Goal: Information Seeking & Learning: Learn about a topic

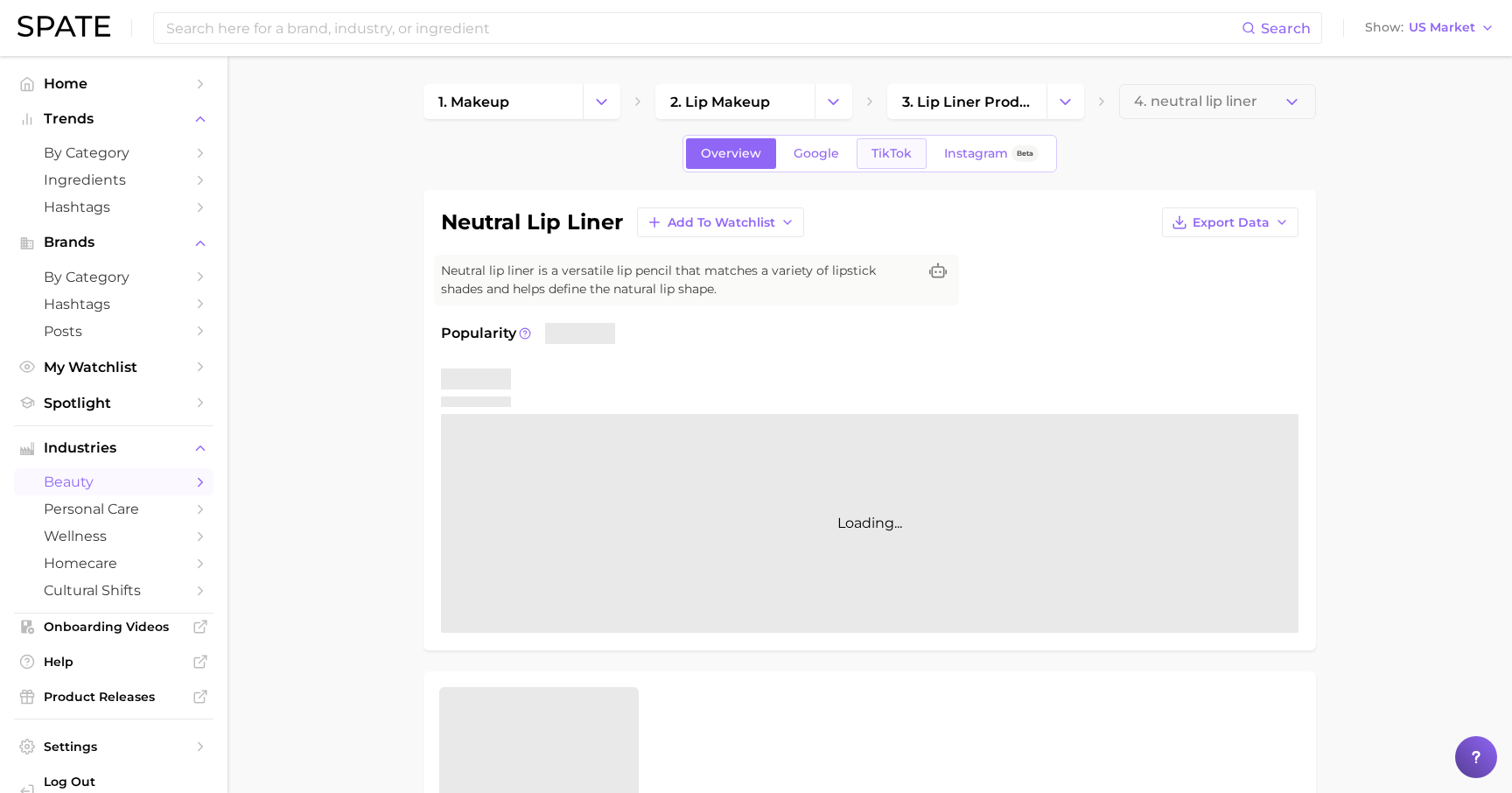
click at [880, 147] on span "TikTok" at bounding box center [891, 154] width 40 height 15
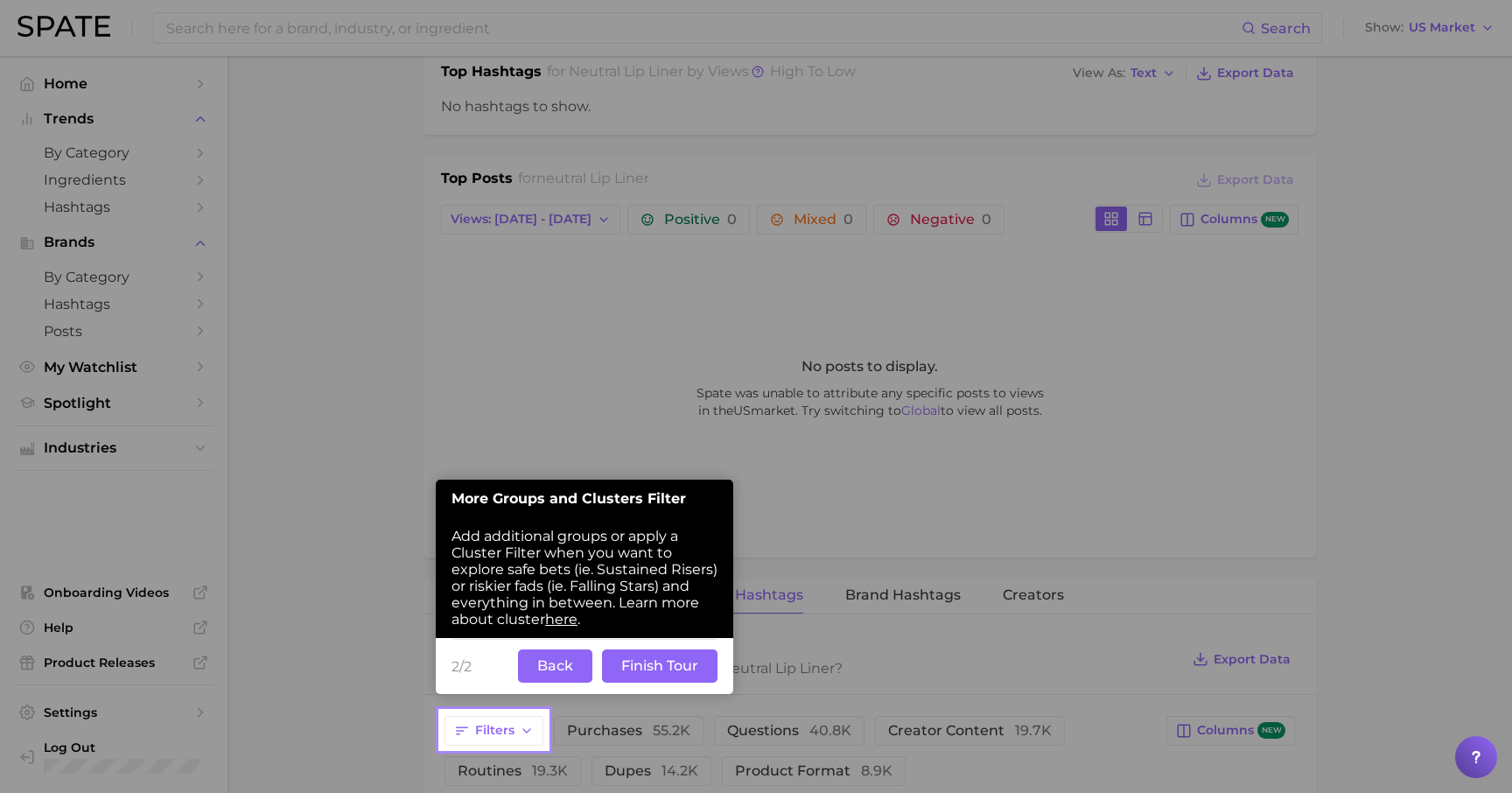
scroll to position [728, 0]
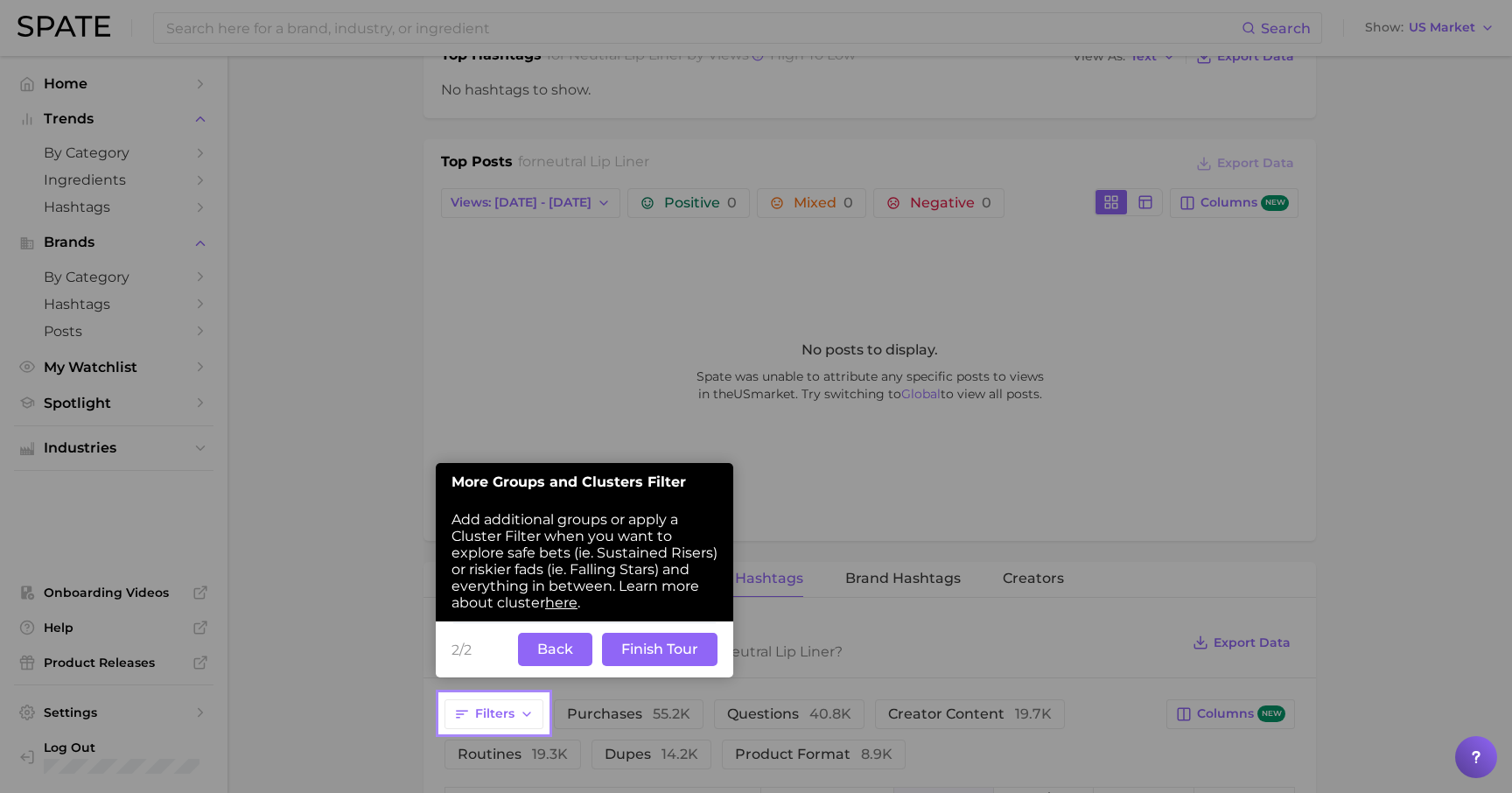
click at [564, 649] on button "Back" at bounding box center [555, 649] width 75 height 33
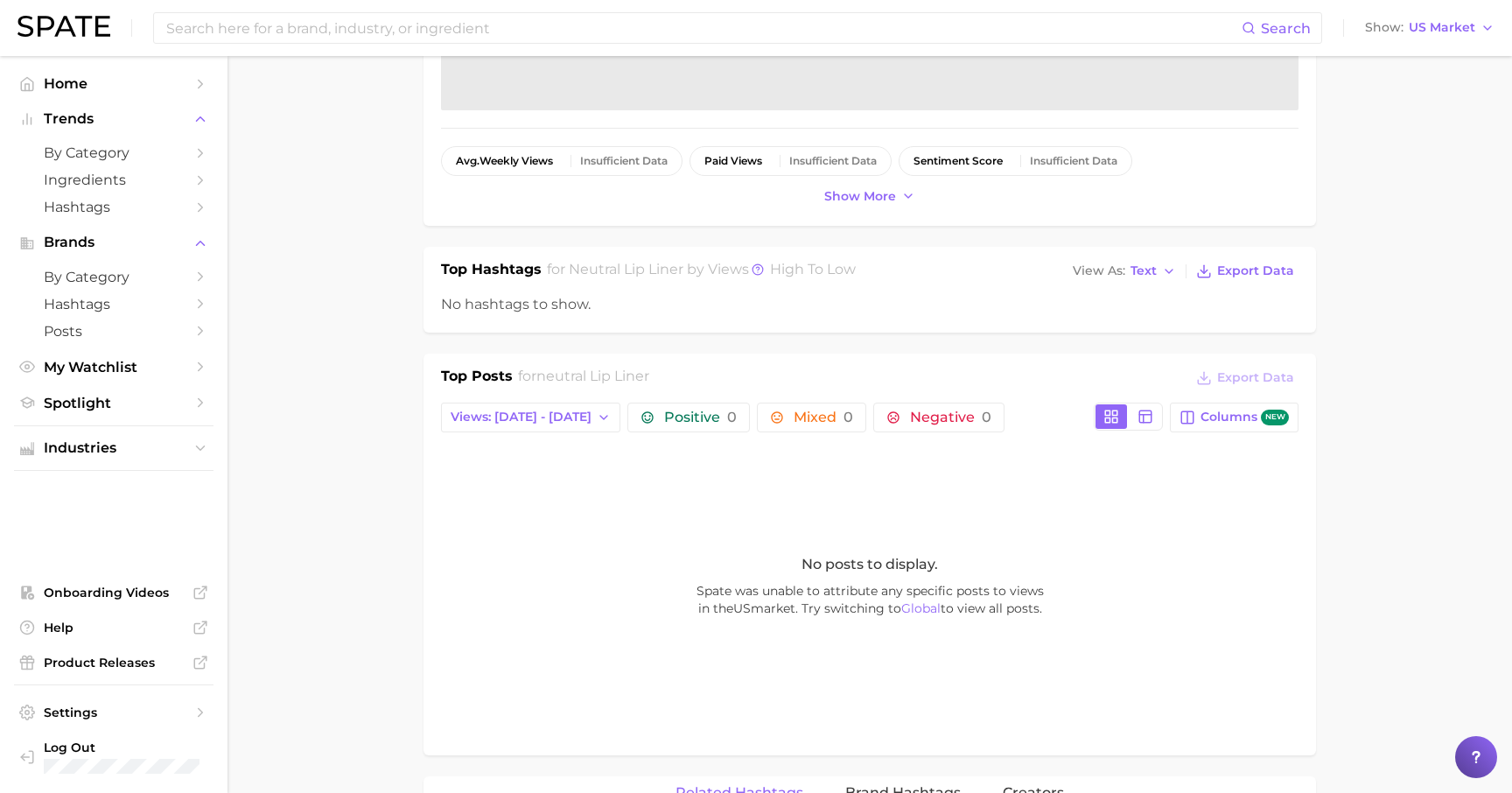
scroll to position [0, 0]
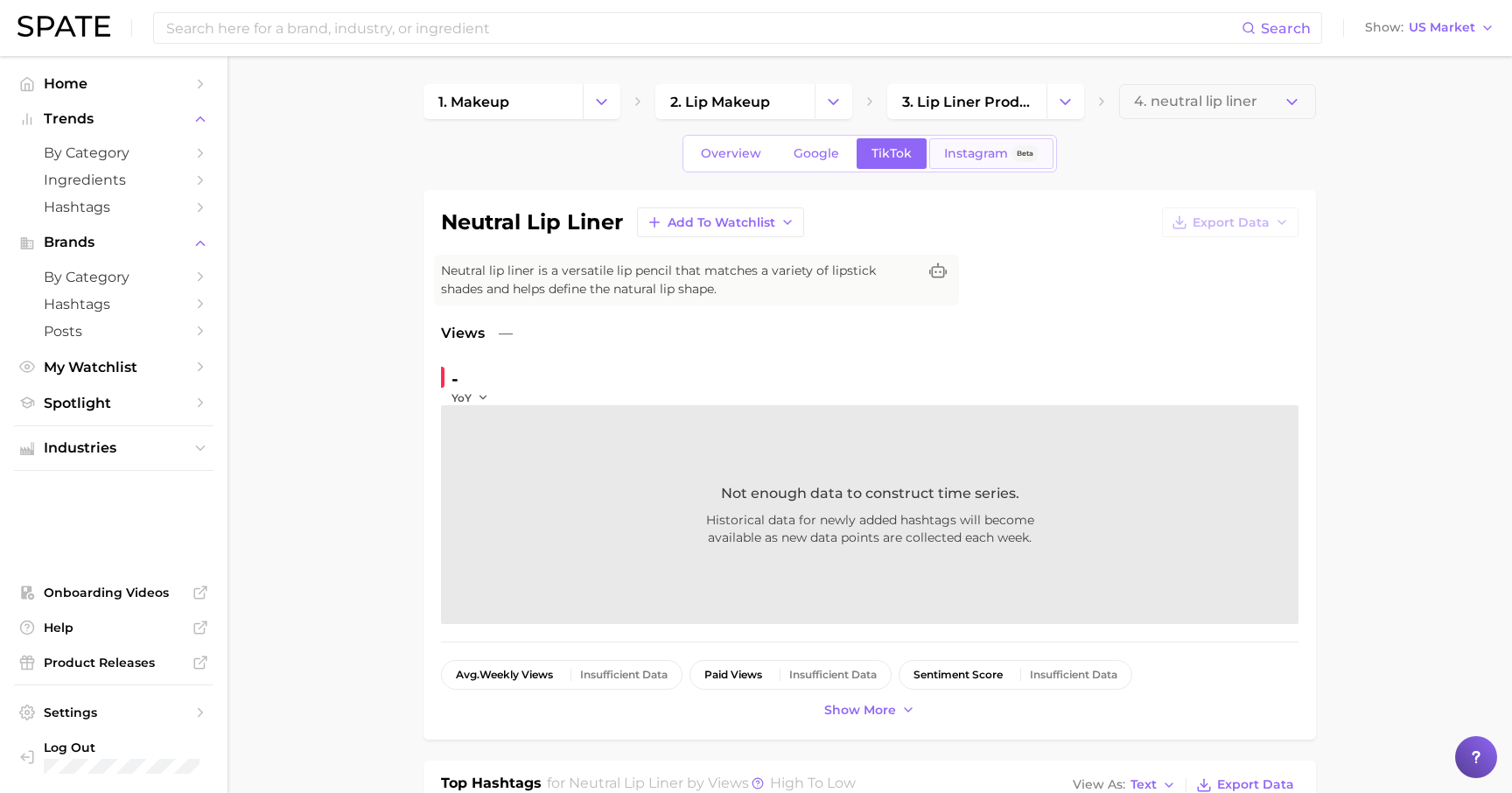
click at [1012, 159] on span "Beta" at bounding box center [1025, 153] width 27 height 16
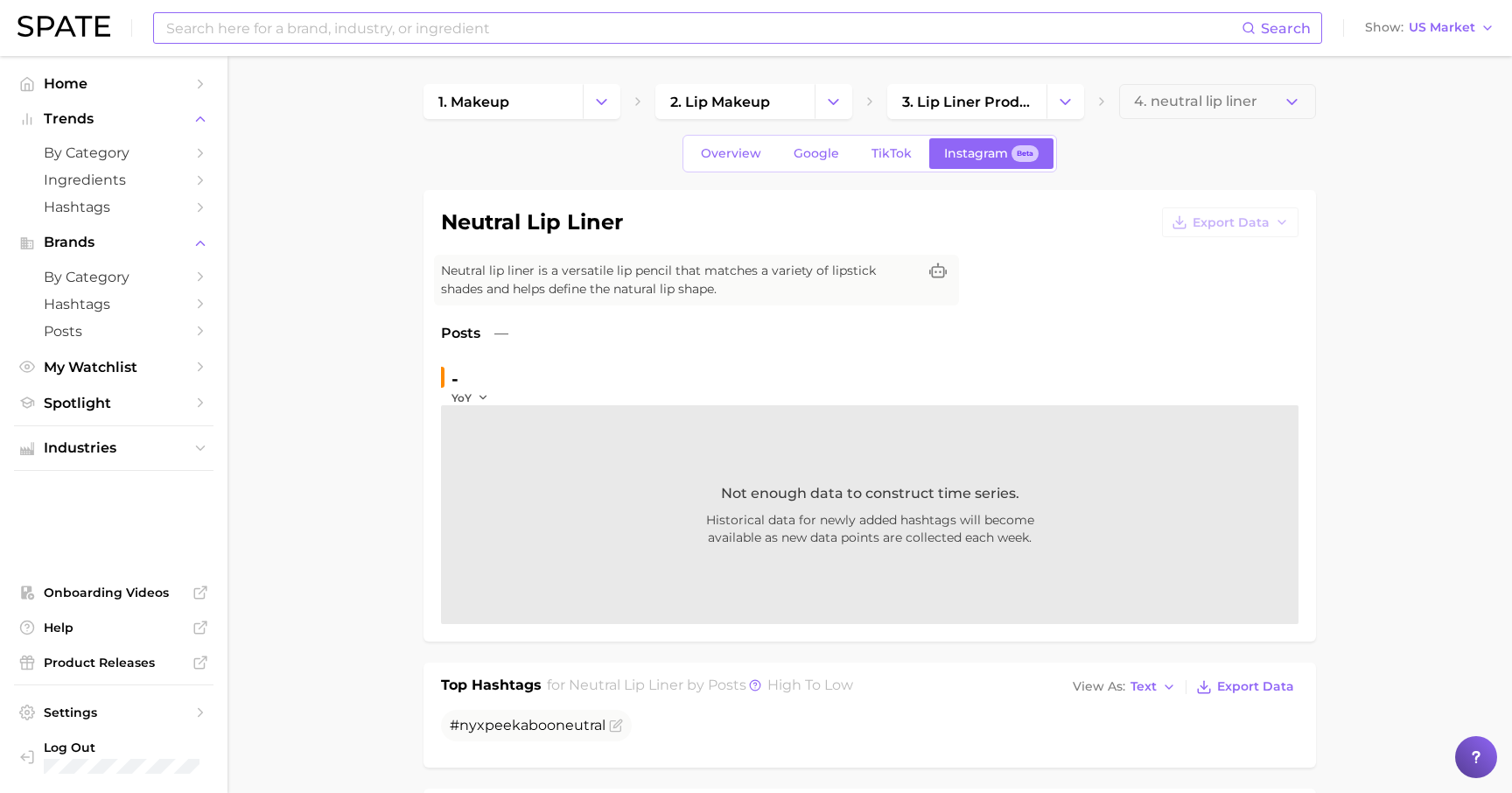
click at [445, 26] on input at bounding box center [703, 28] width 1077 height 30
type input "LIP LINER"
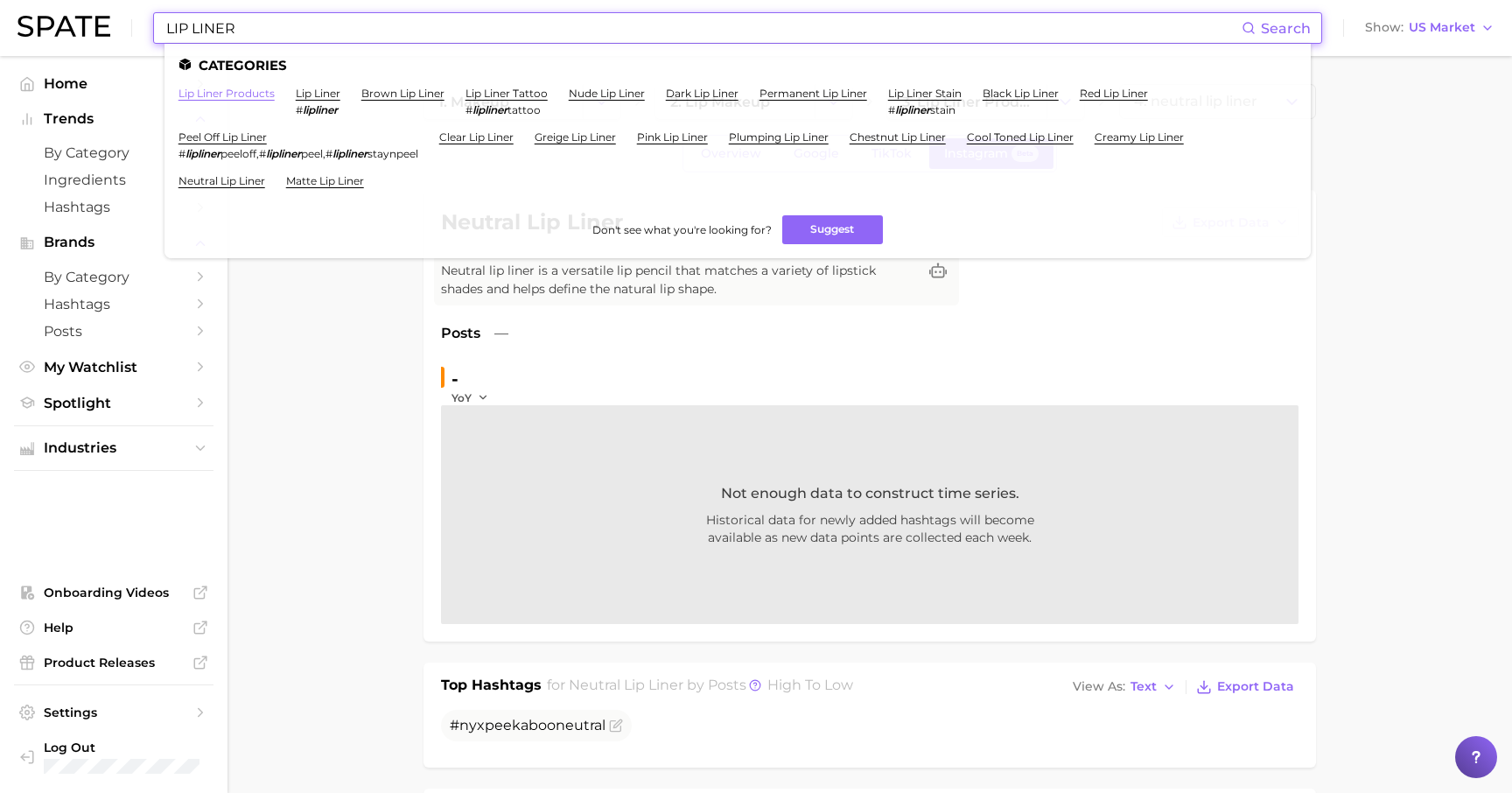
click at [236, 93] on link "lip liner products" at bounding box center [226, 94] width 96 height 13
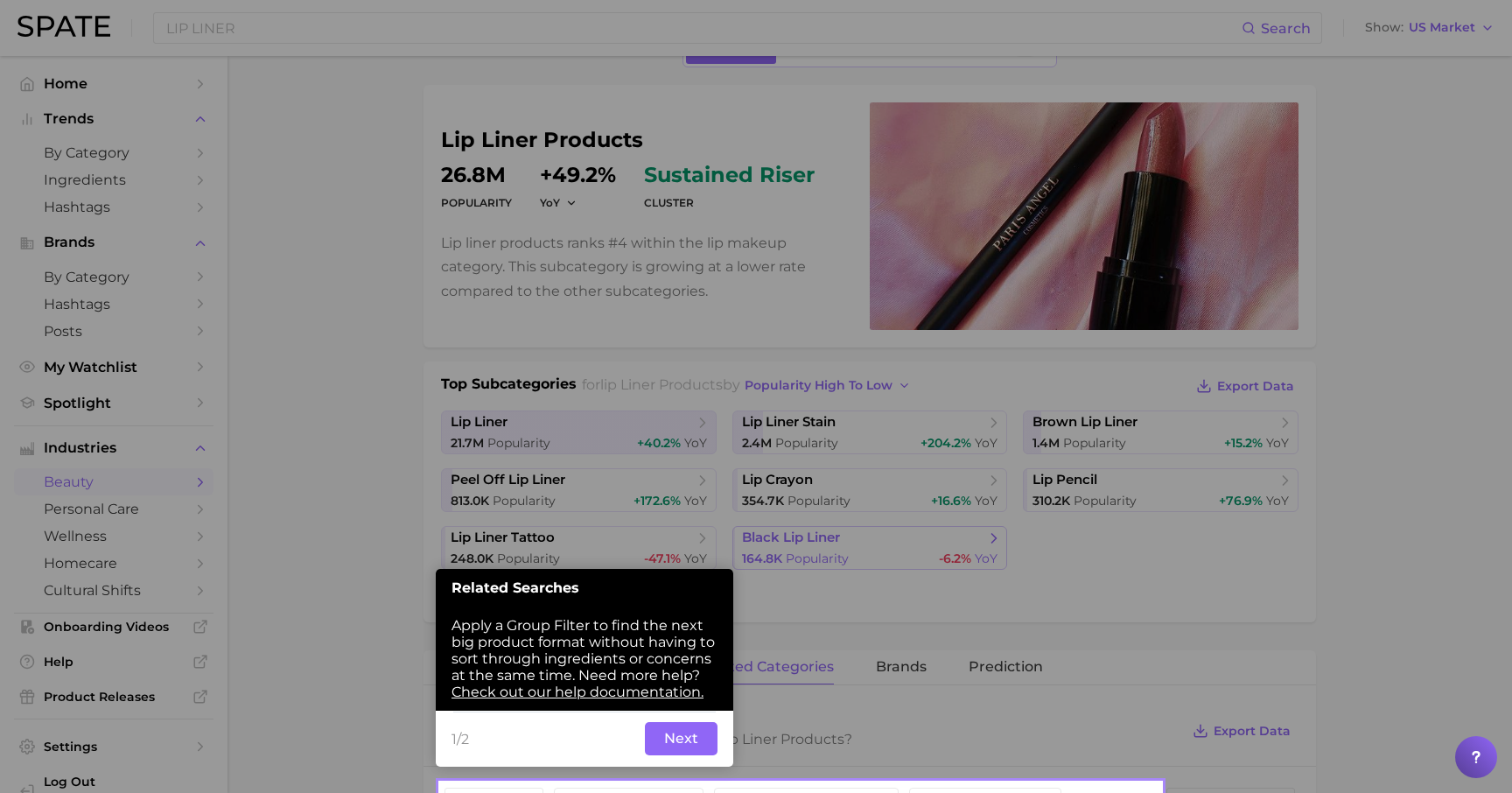
scroll to position [109, 0]
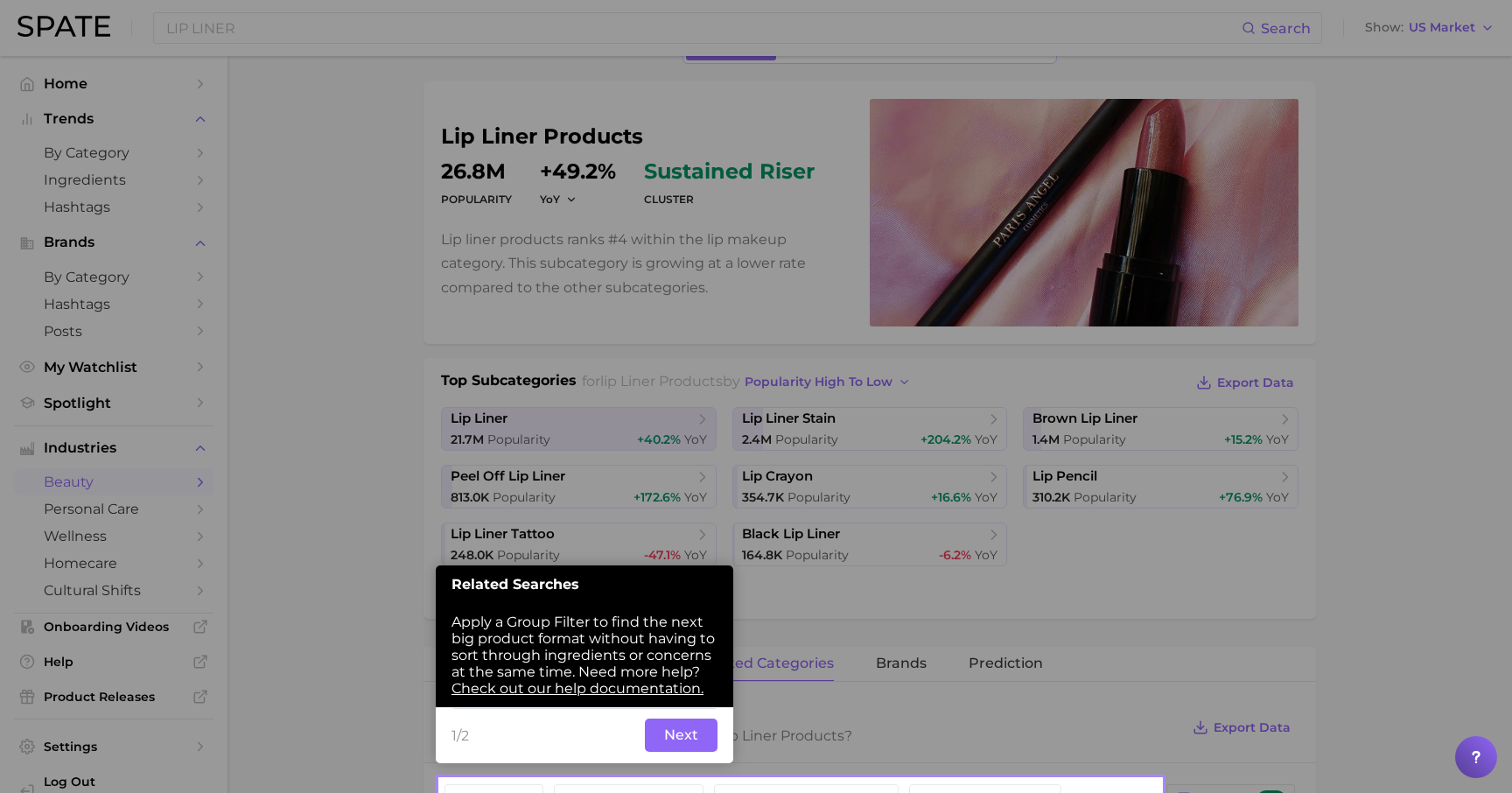
click at [708, 739] on button "Next" at bounding box center [681, 735] width 73 height 33
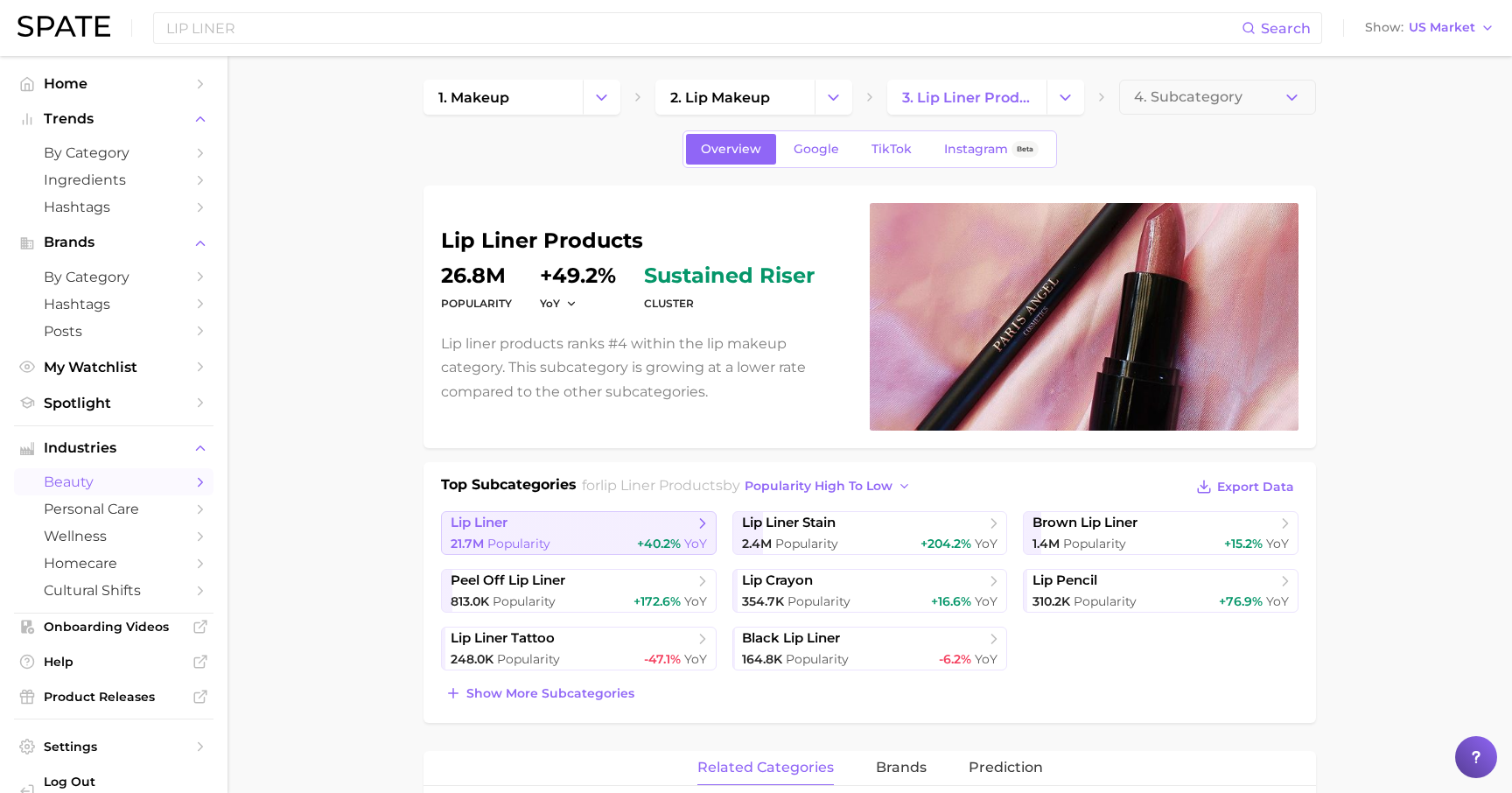
scroll to position [0, 0]
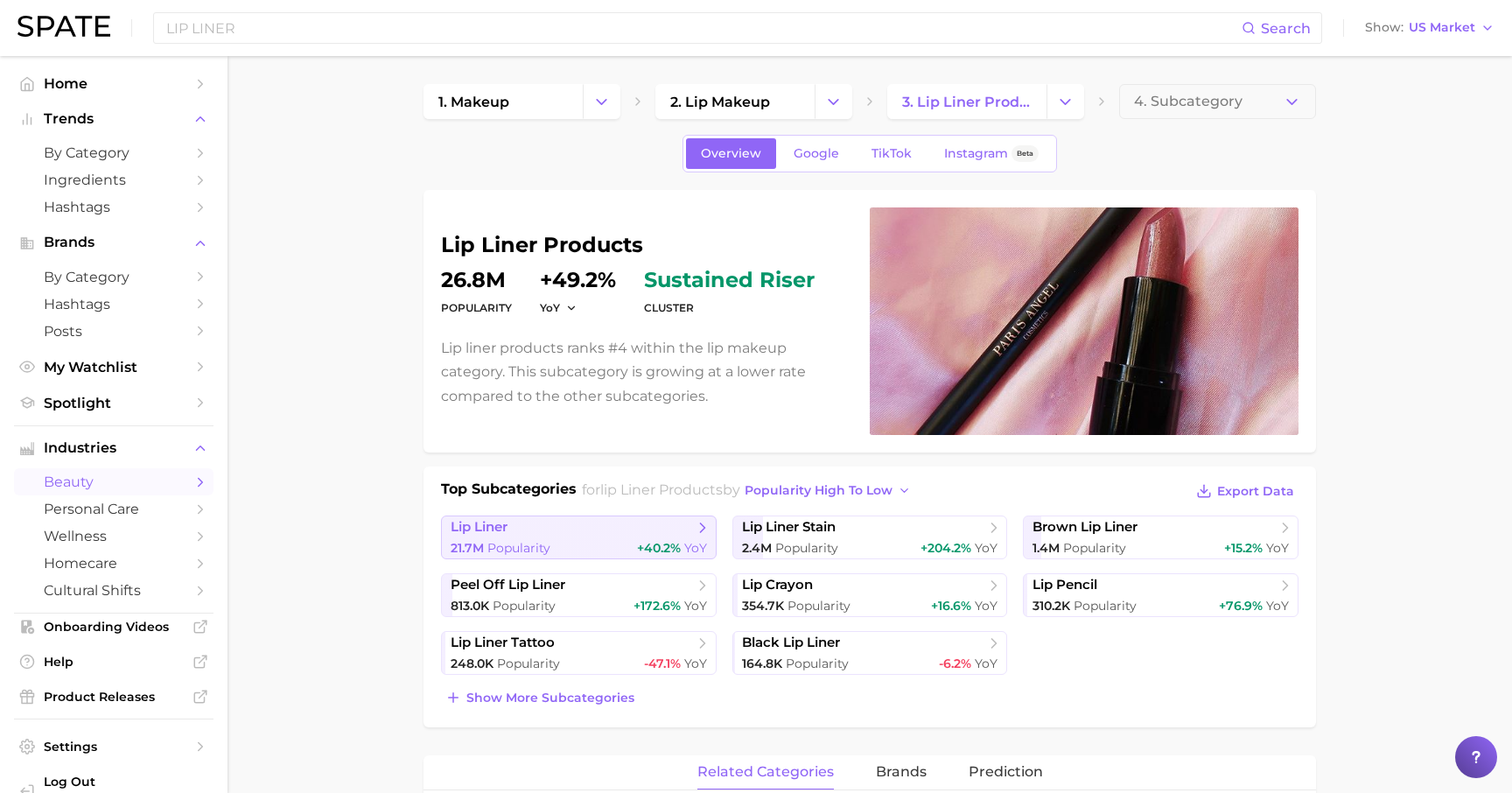
click at [683, 525] on span "lip liner" at bounding box center [572, 527] width 244 height 17
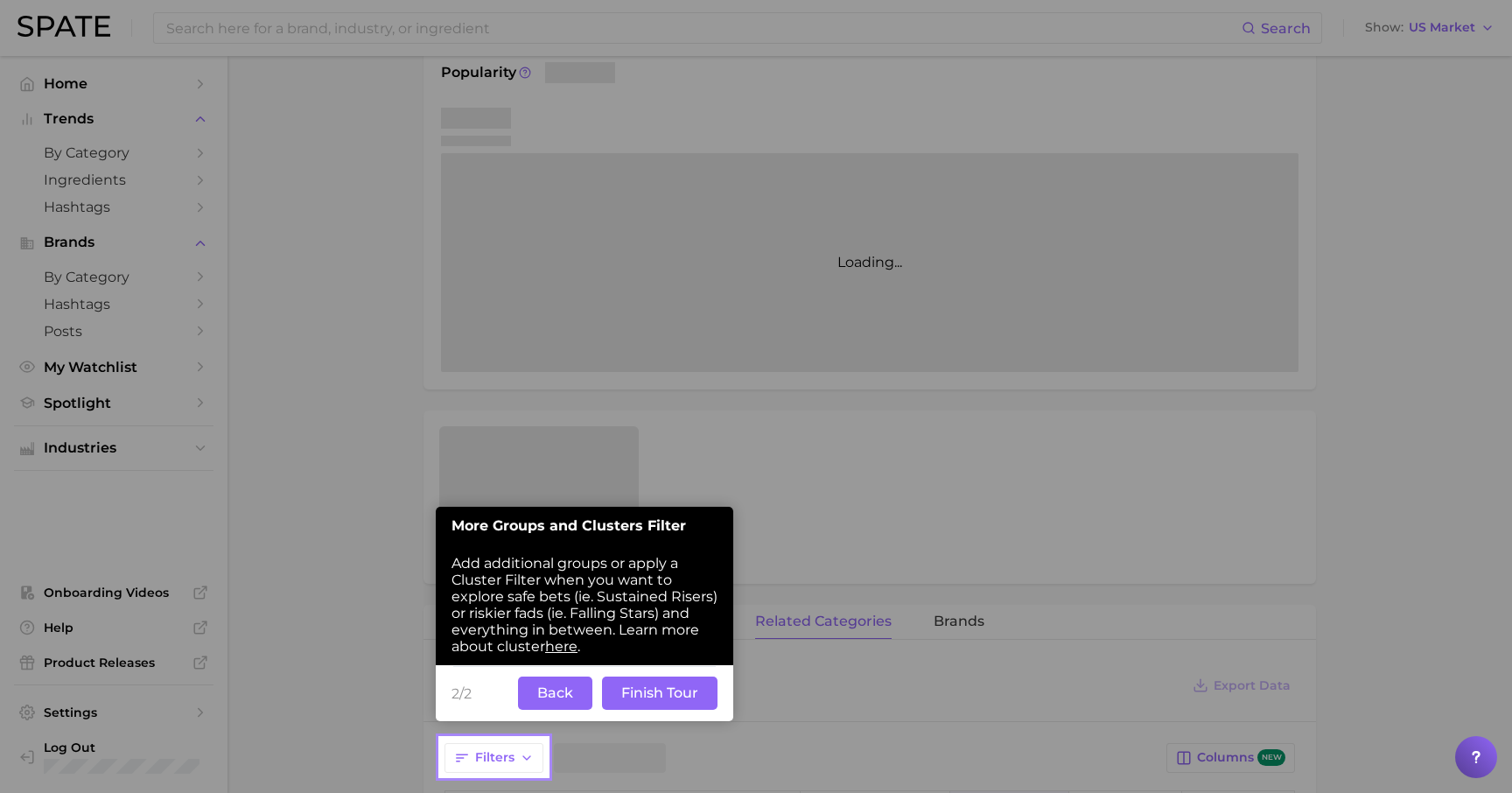
scroll to position [284, 0]
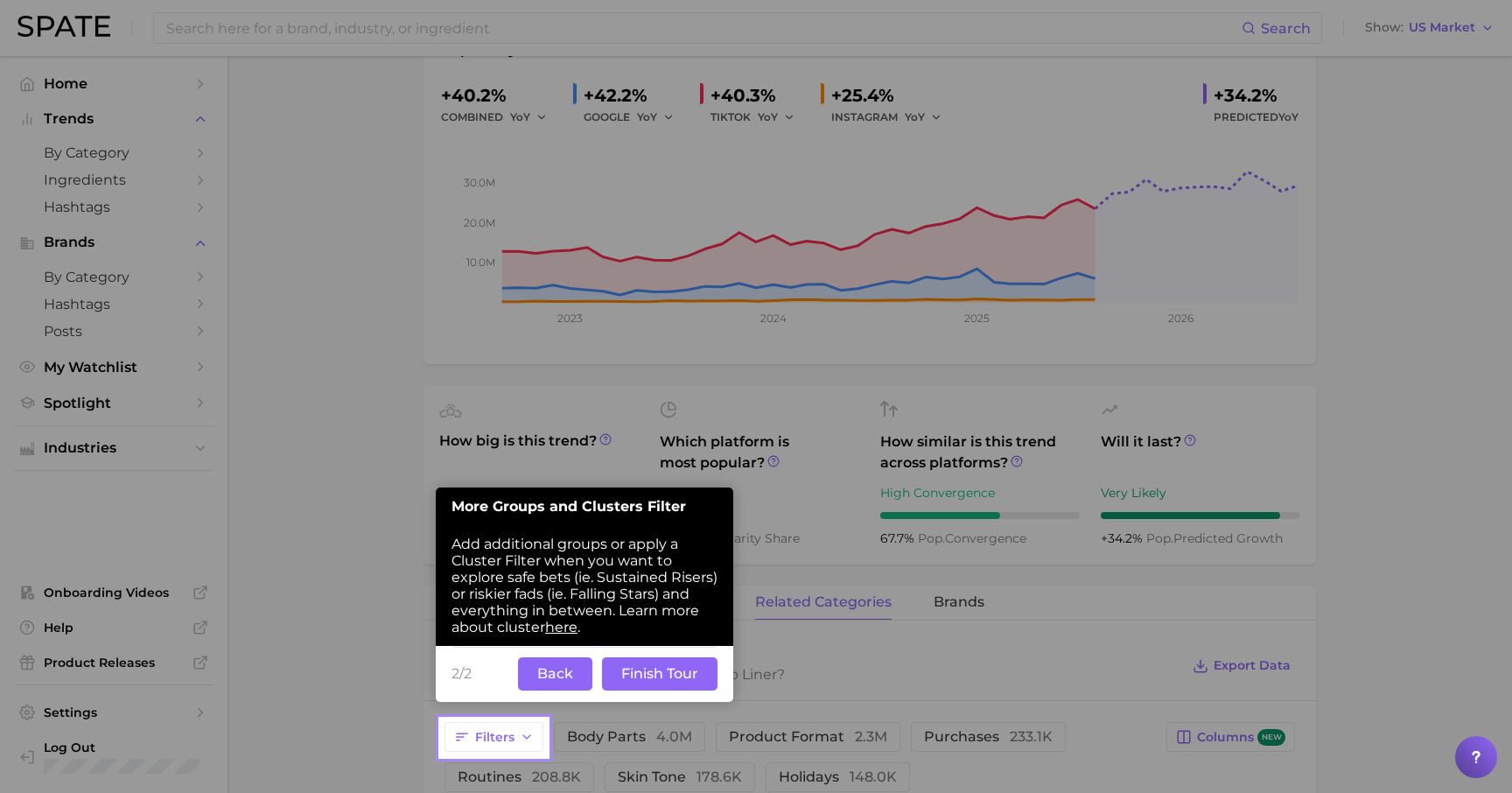
click at [589, 682] on button "Back" at bounding box center [555, 674] width 75 height 33
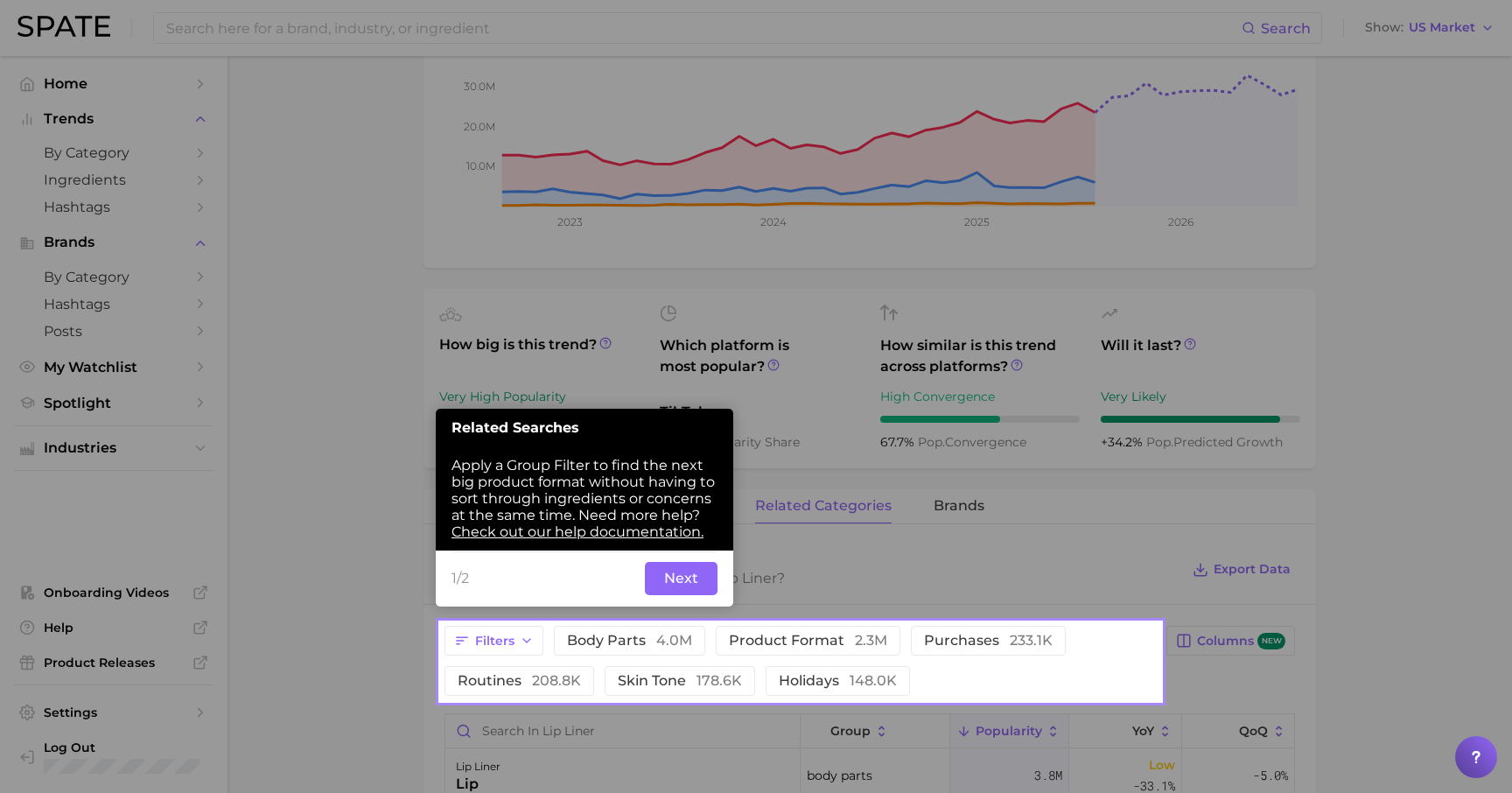
scroll to position [390, 0]
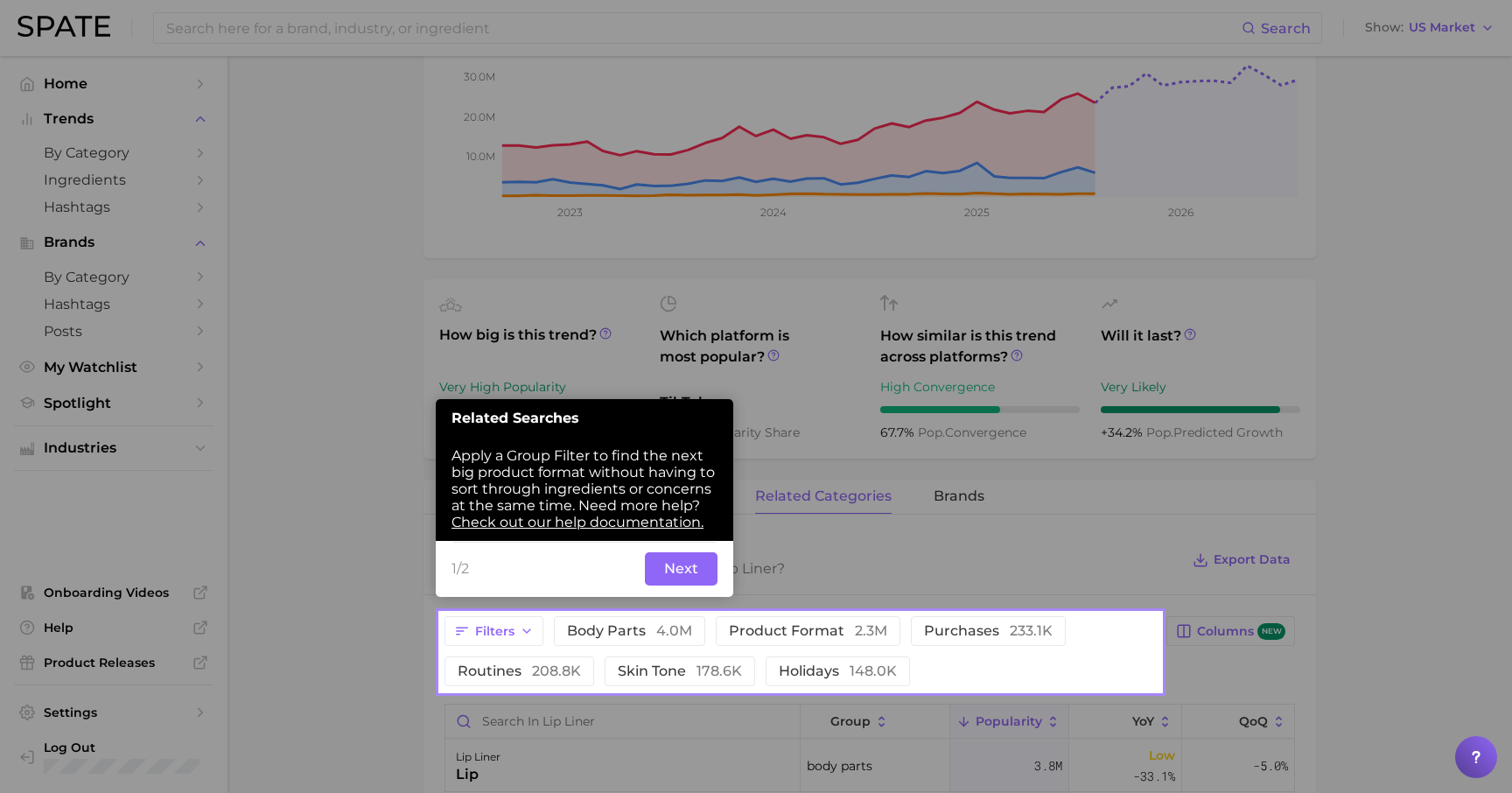
click at [679, 578] on button "Next" at bounding box center [681, 568] width 73 height 33
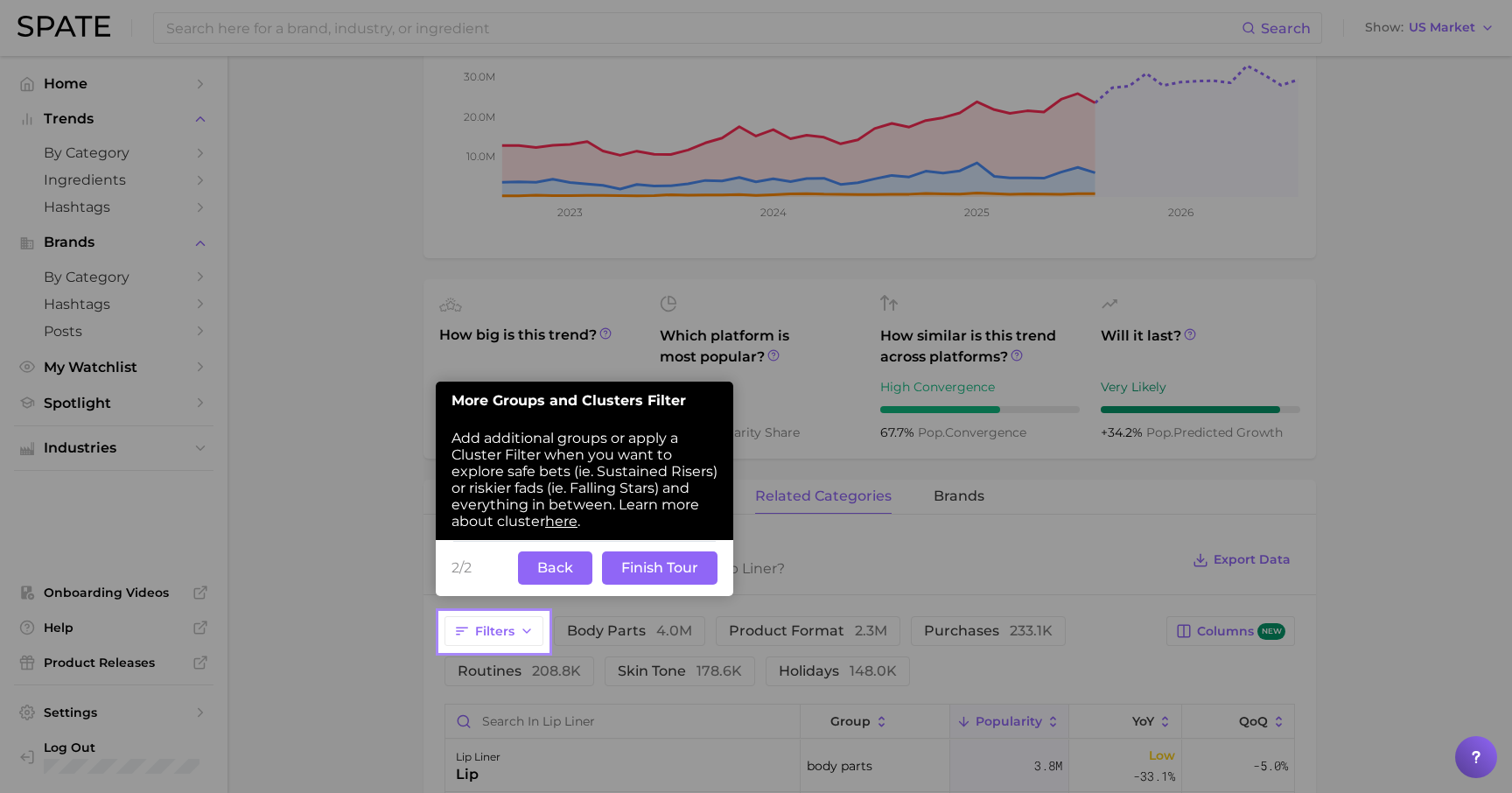
click at [623, 585] on button "Finish Tour" at bounding box center [659, 568] width 116 height 33
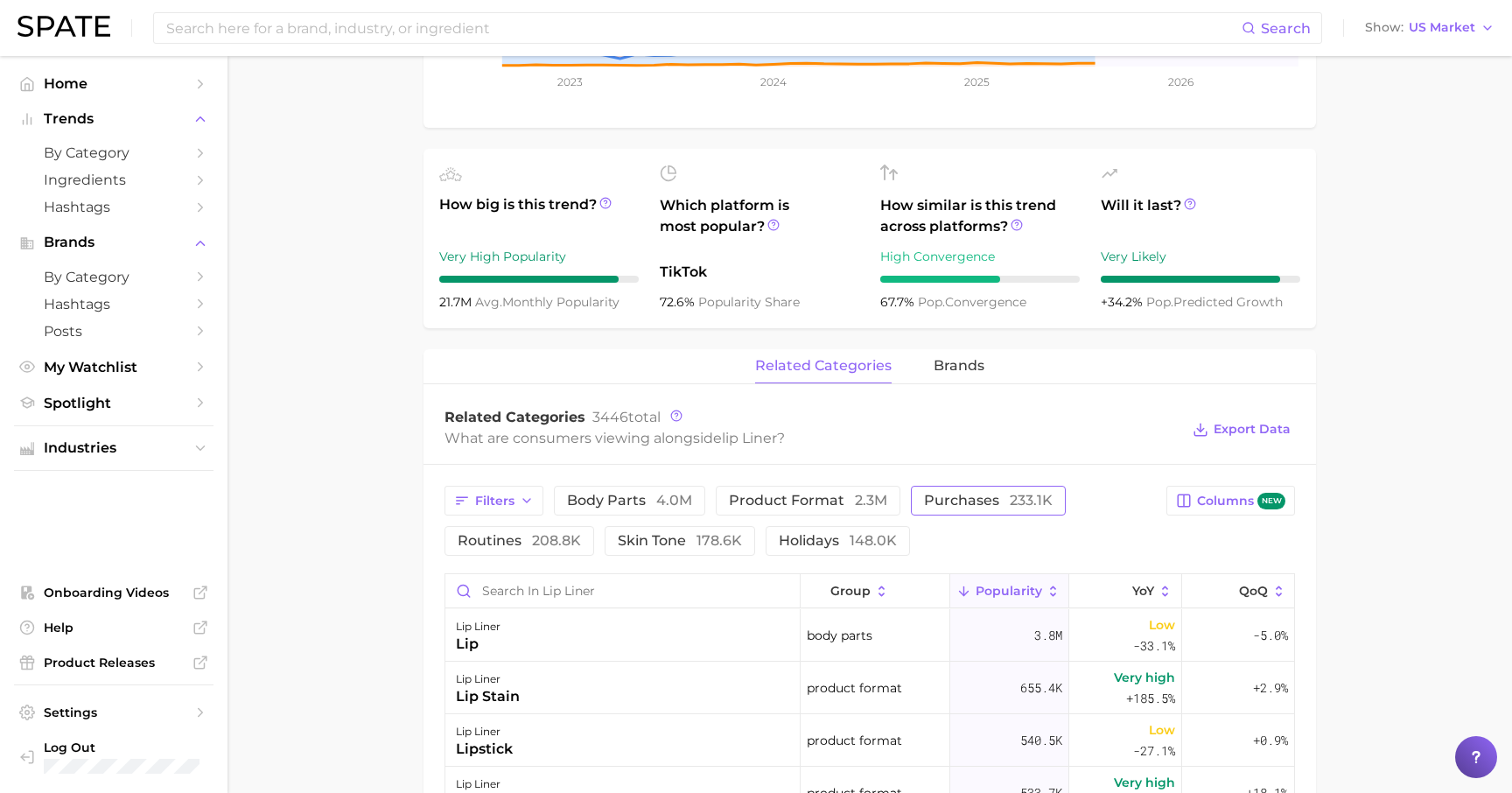
scroll to position [558, 0]
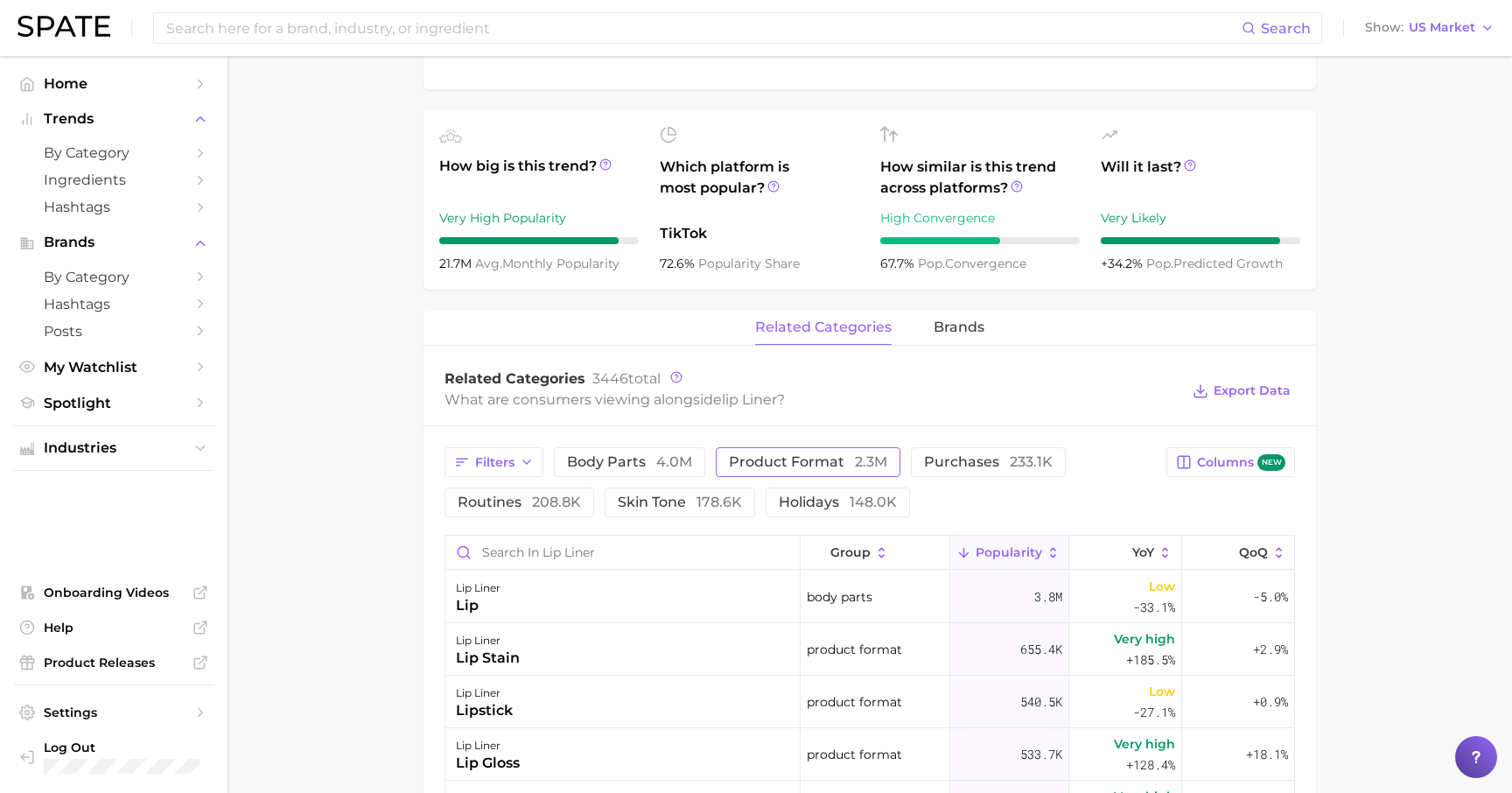
click at [729, 467] on span "product format 2.3m" at bounding box center [808, 461] width 159 height 14
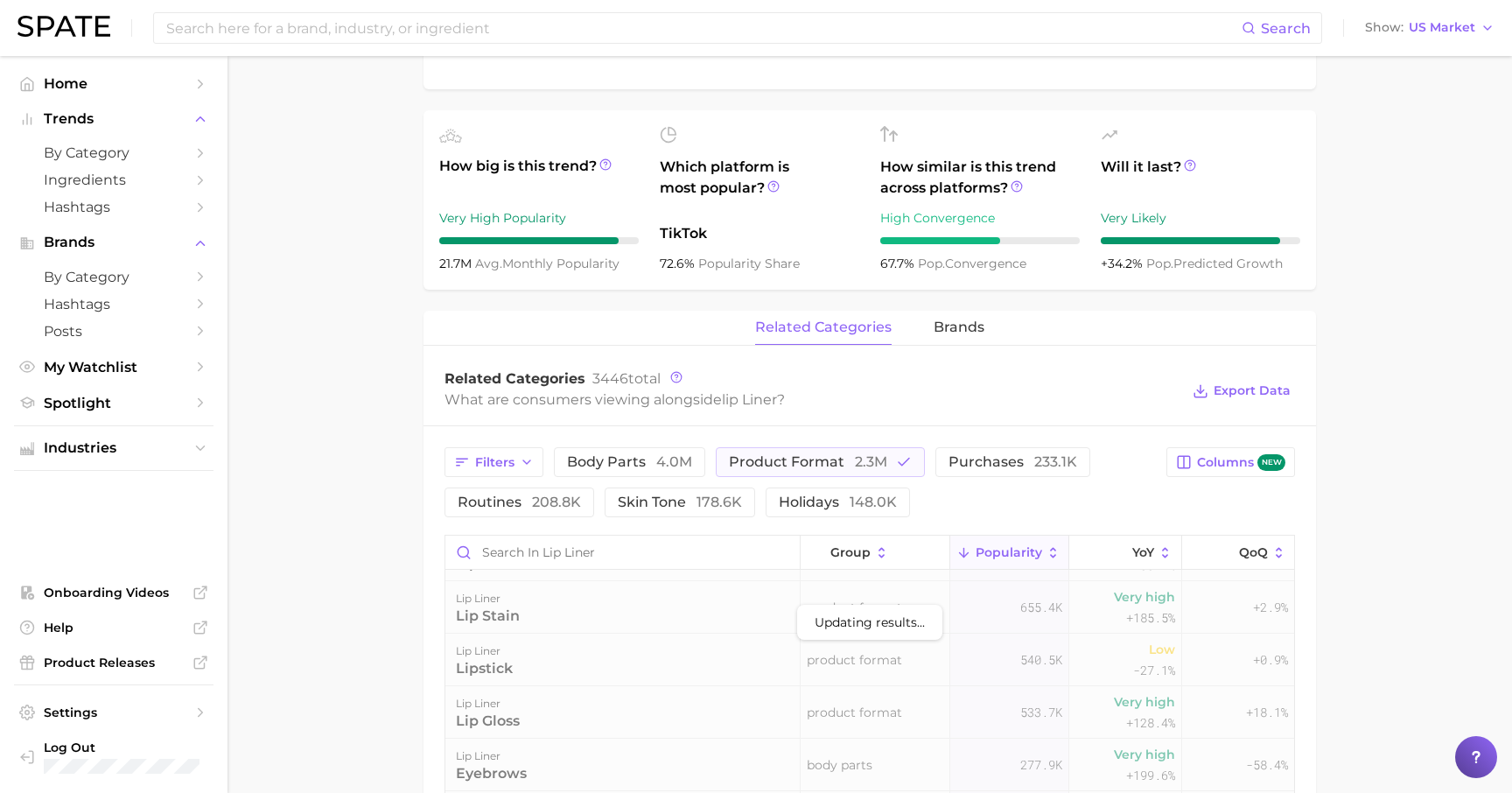
scroll to position [0, 0]
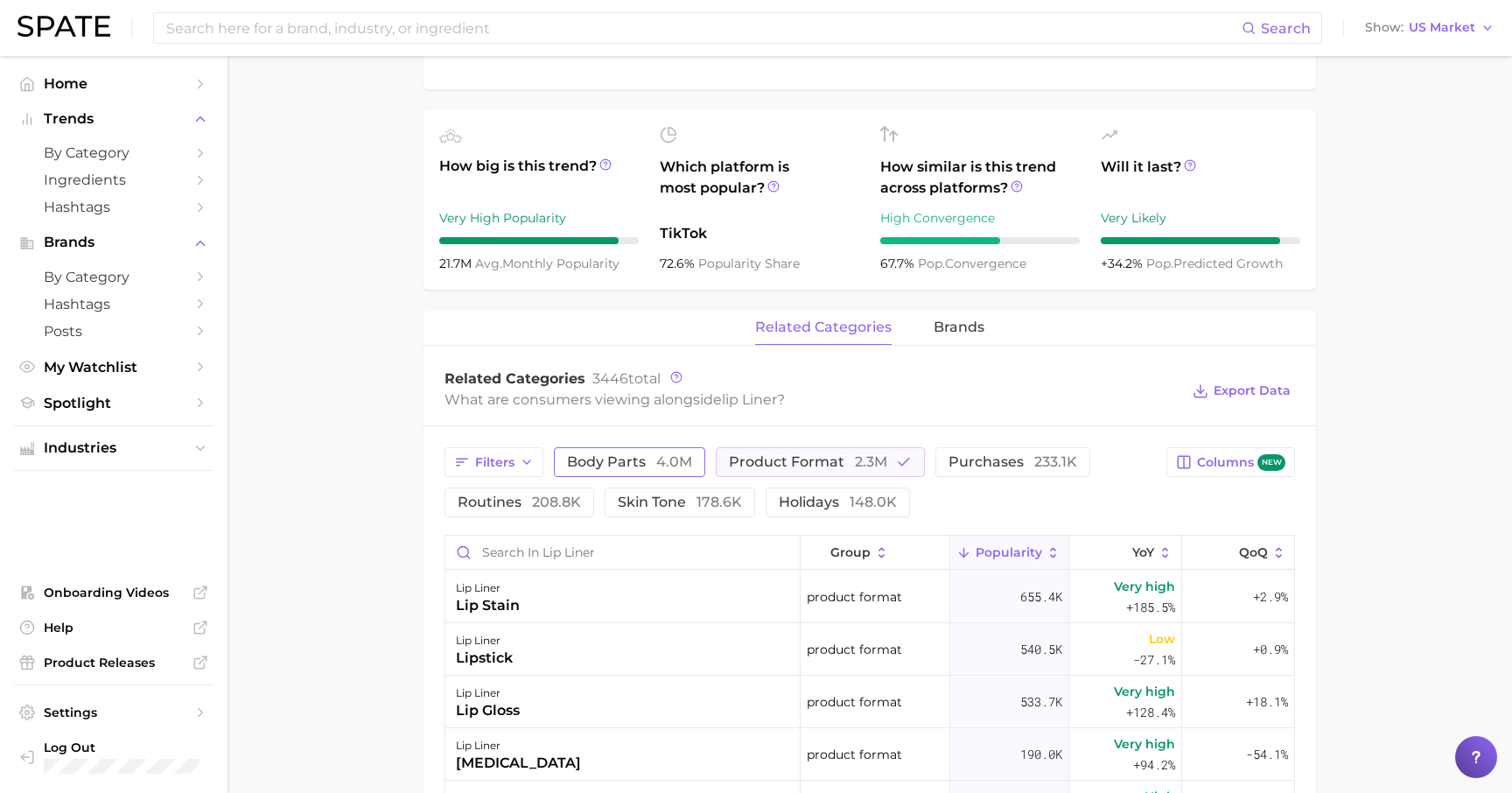
click at [664, 466] on span "4.0m" at bounding box center [674, 461] width 36 height 16
click at [855, 463] on span "2.3m" at bounding box center [871, 461] width 32 height 16
click at [650, 461] on span "body parts 4.0m" at bounding box center [629, 461] width 125 height 14
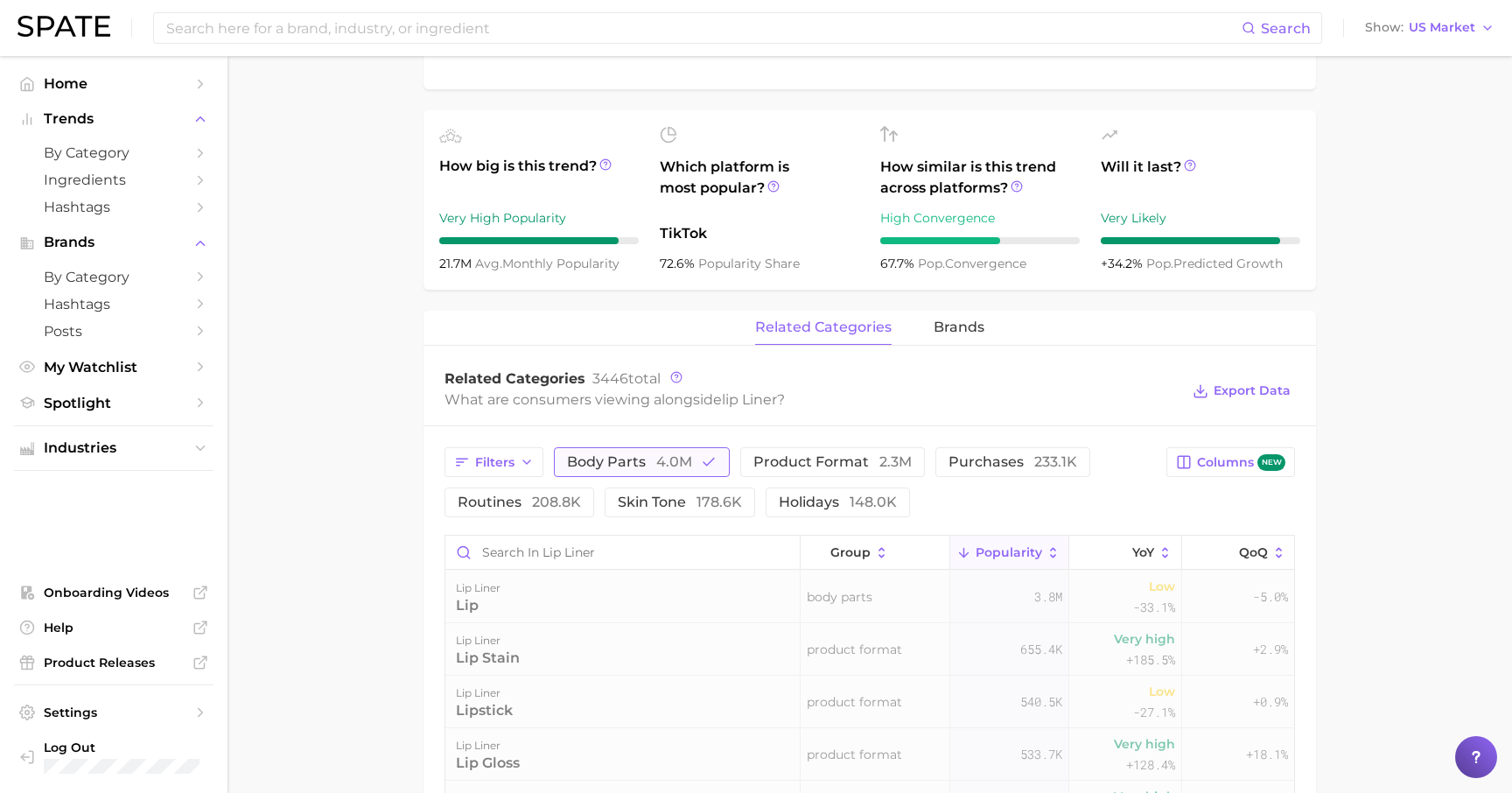
click at [696, 452] on button "body parts 4.0m" at bounding box center [642, 461] width 176 height 30
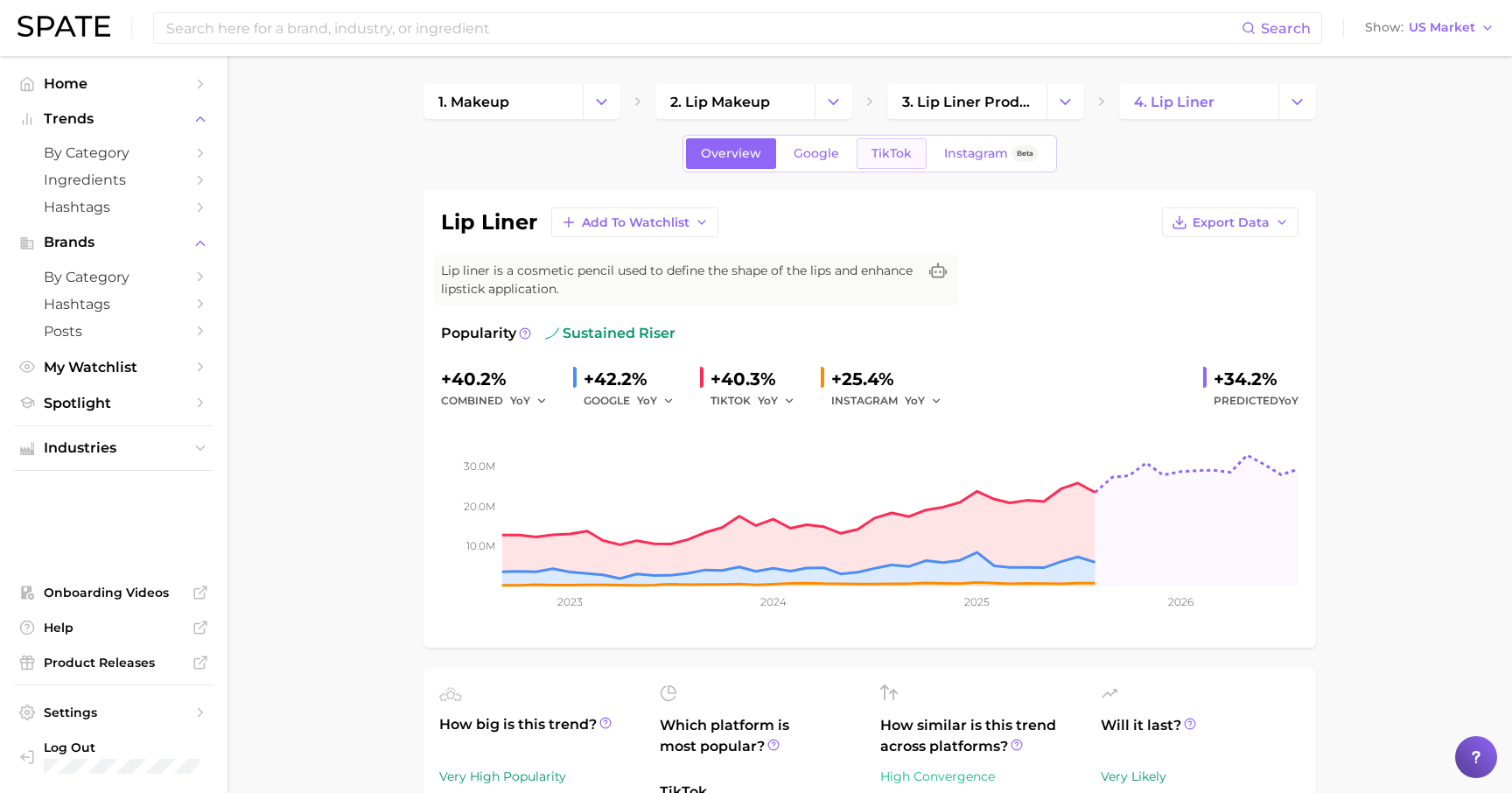
click at [890, 147] on span "TikTok" at bounding box center [891, 154] width 40 height 15
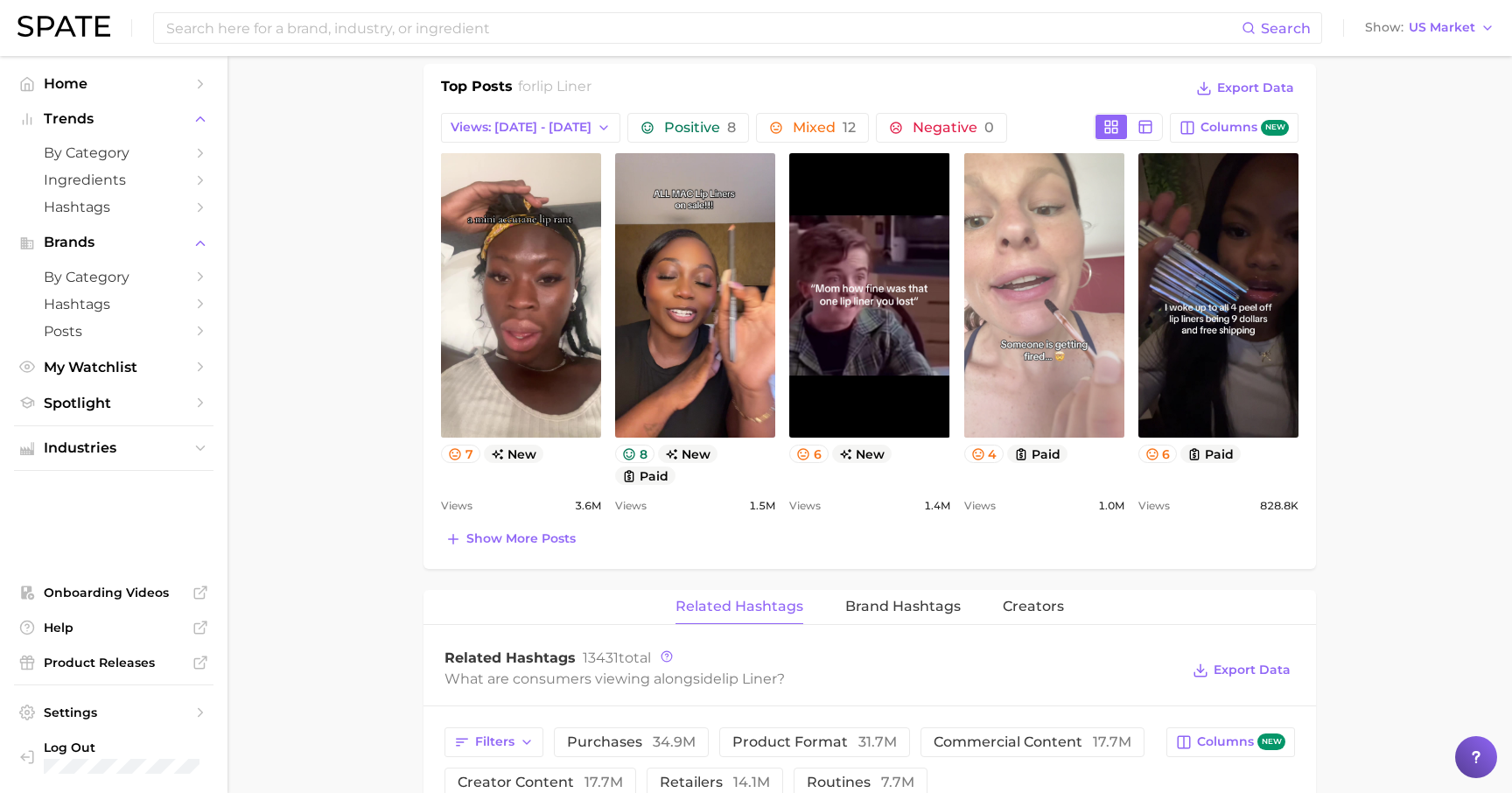
scroll to position [870, 0]
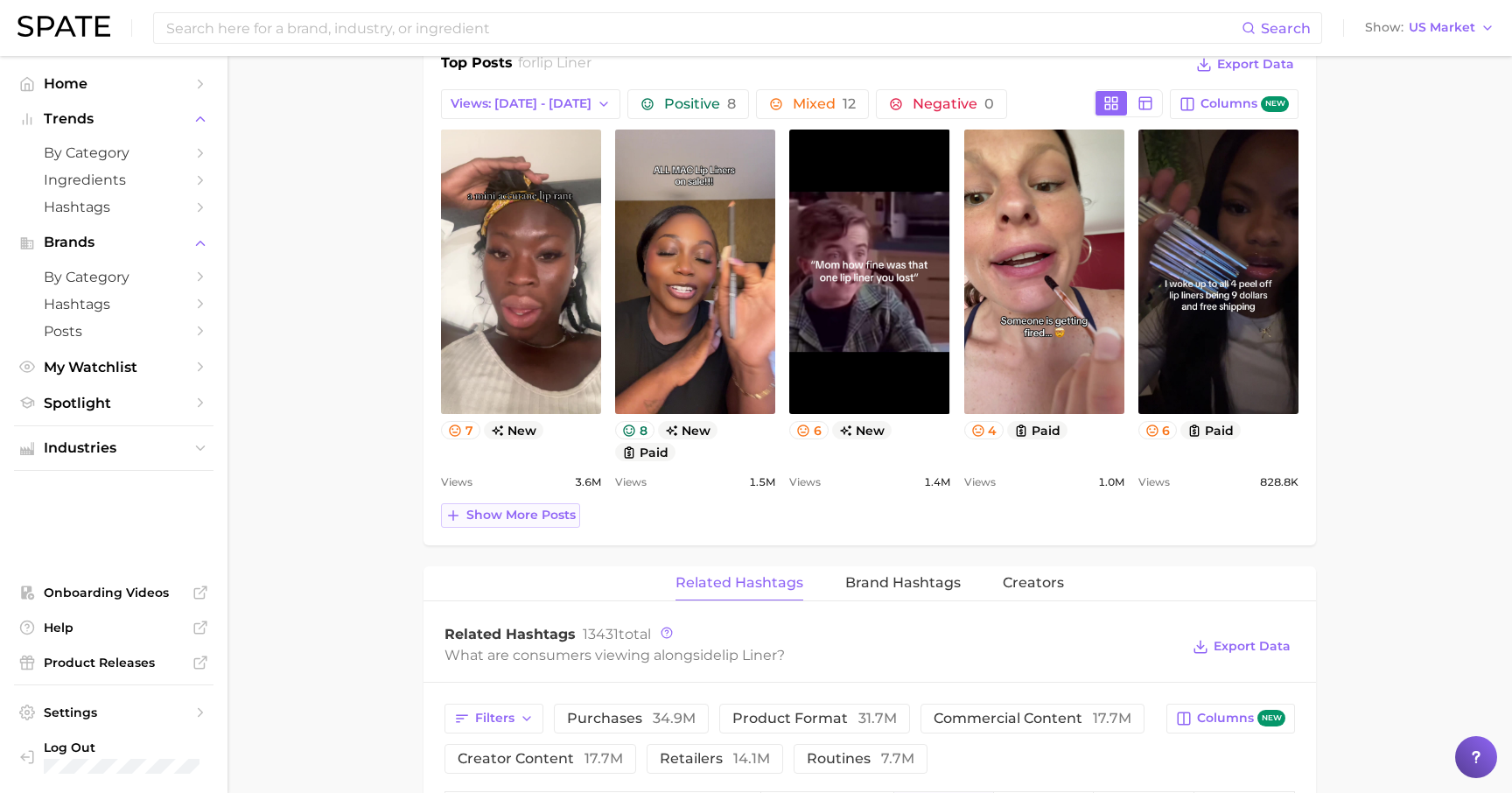
click at [526, 522] on span "Show more posts" at bounding box center [521, 515] width 109 height 15
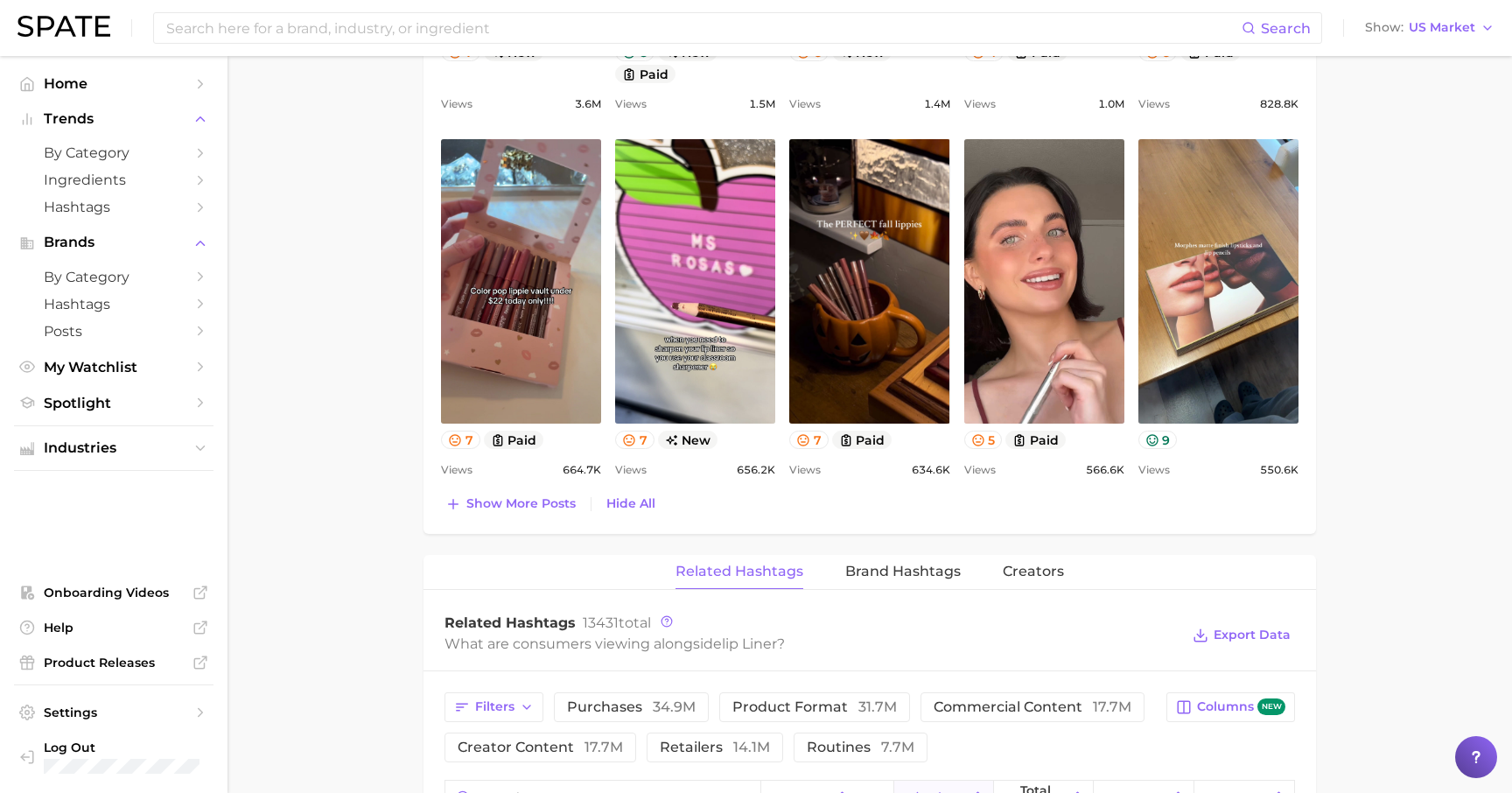
scroll to position [1271, 0]
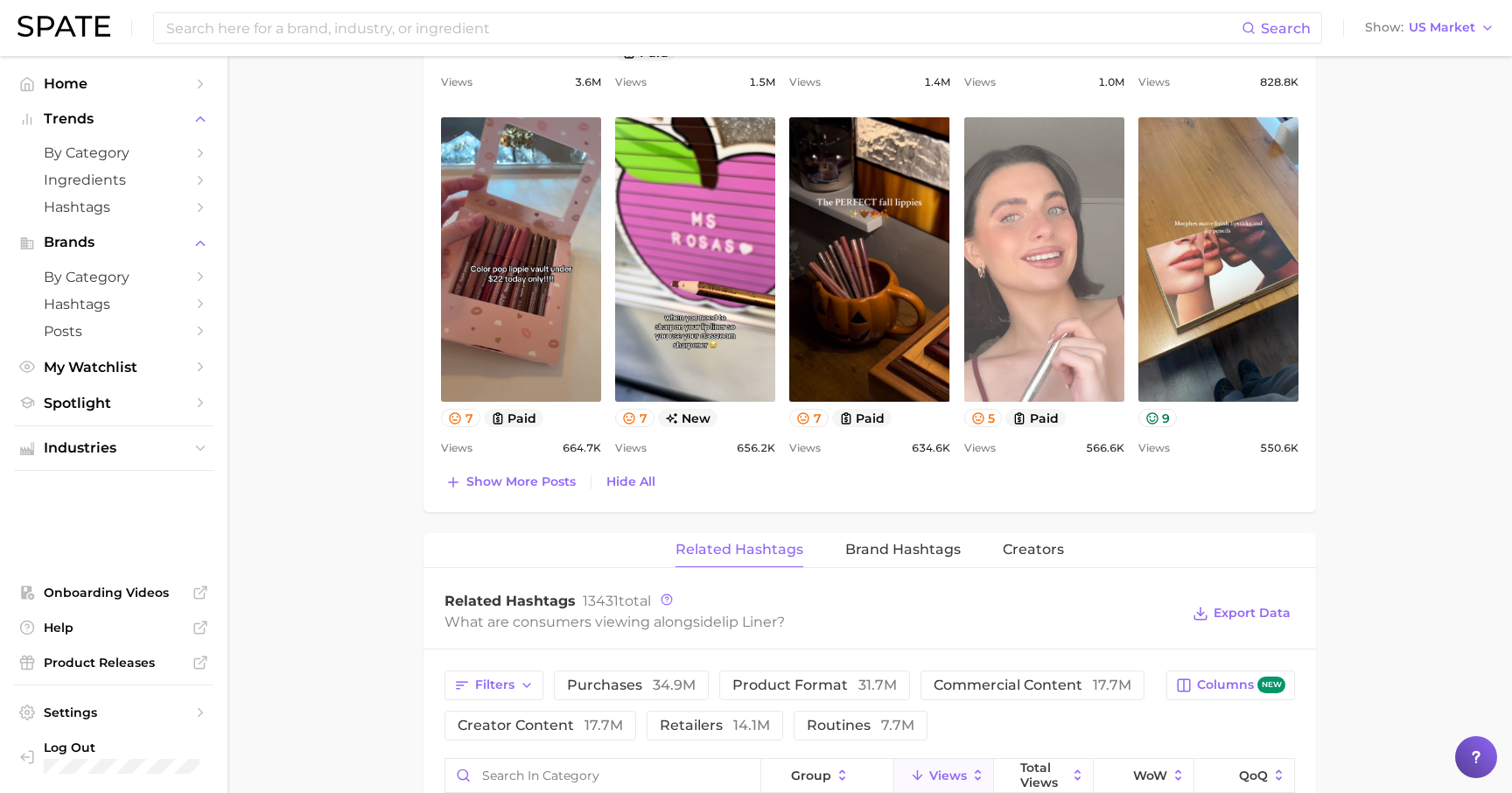
click at [1037, 300] on link "view post on TikTok" at bounding box center [1044, 260] width 160 height 285
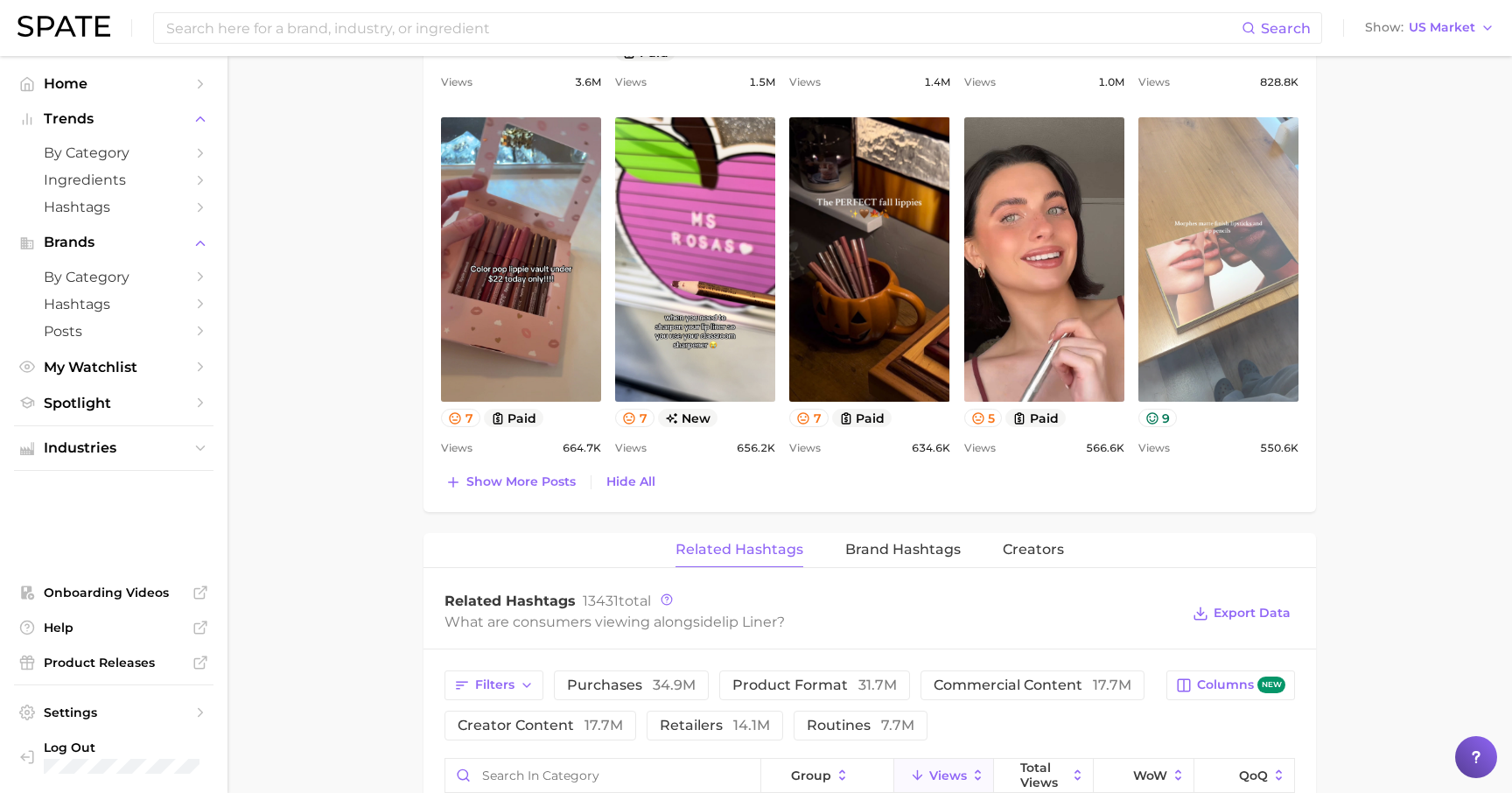
click at [1221, 289] on link "view post on TikTok" at bounding box center [1219, 260] width 160 height 285
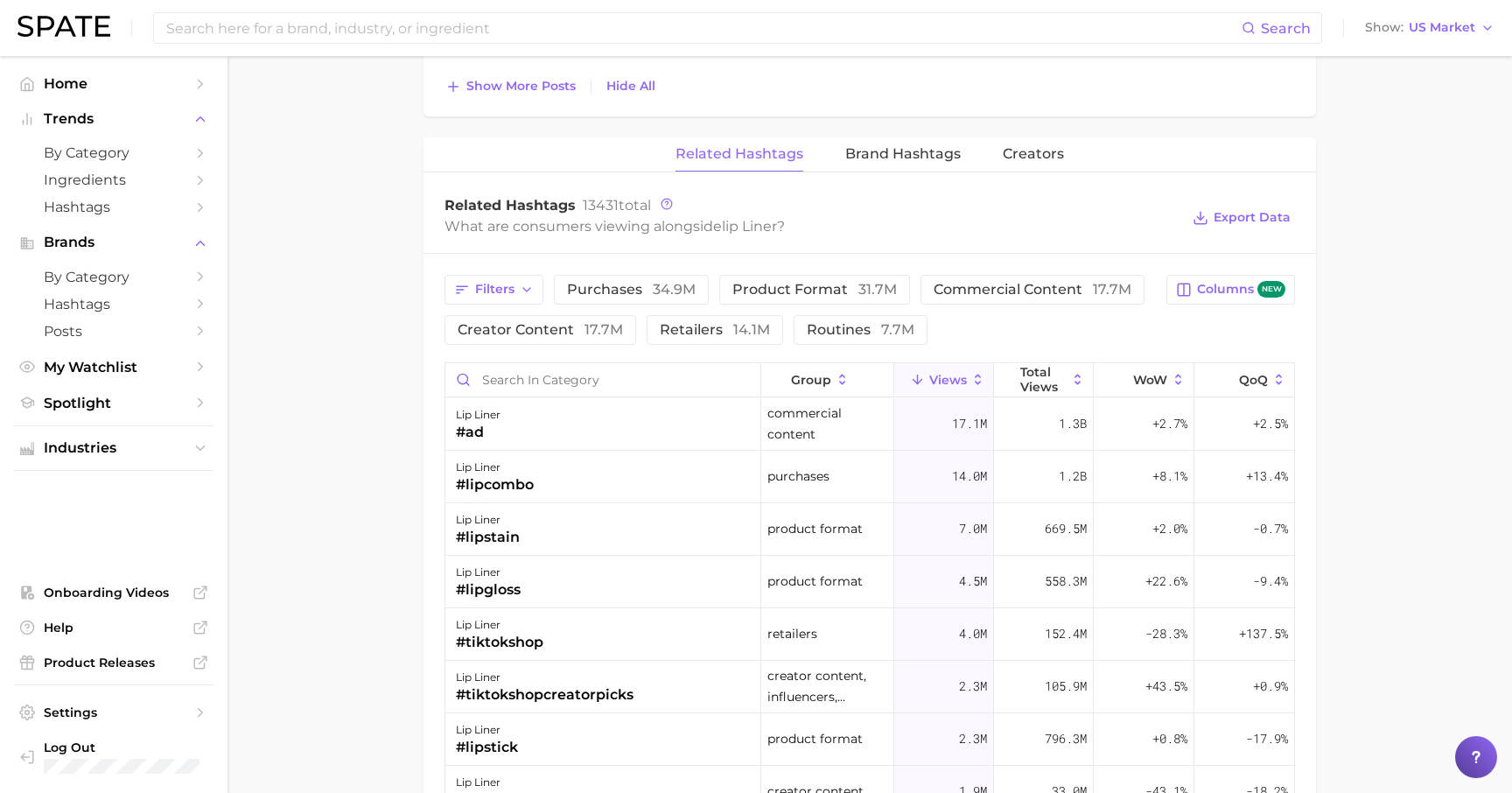
scroll to position [1653, 0]
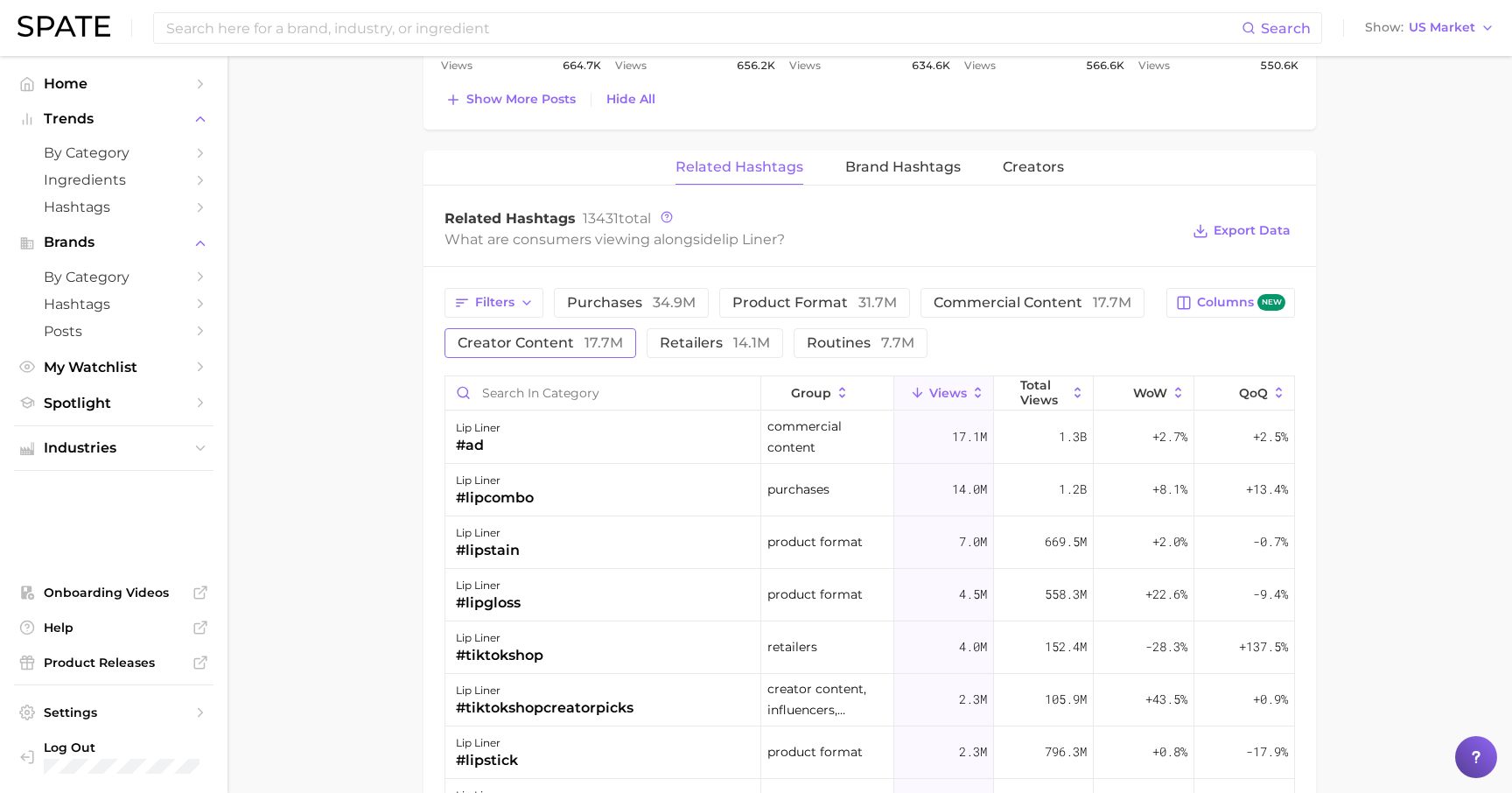
click at [606, 342] on span "17.7m" at bounding box center [604, 342] width 38 height 16
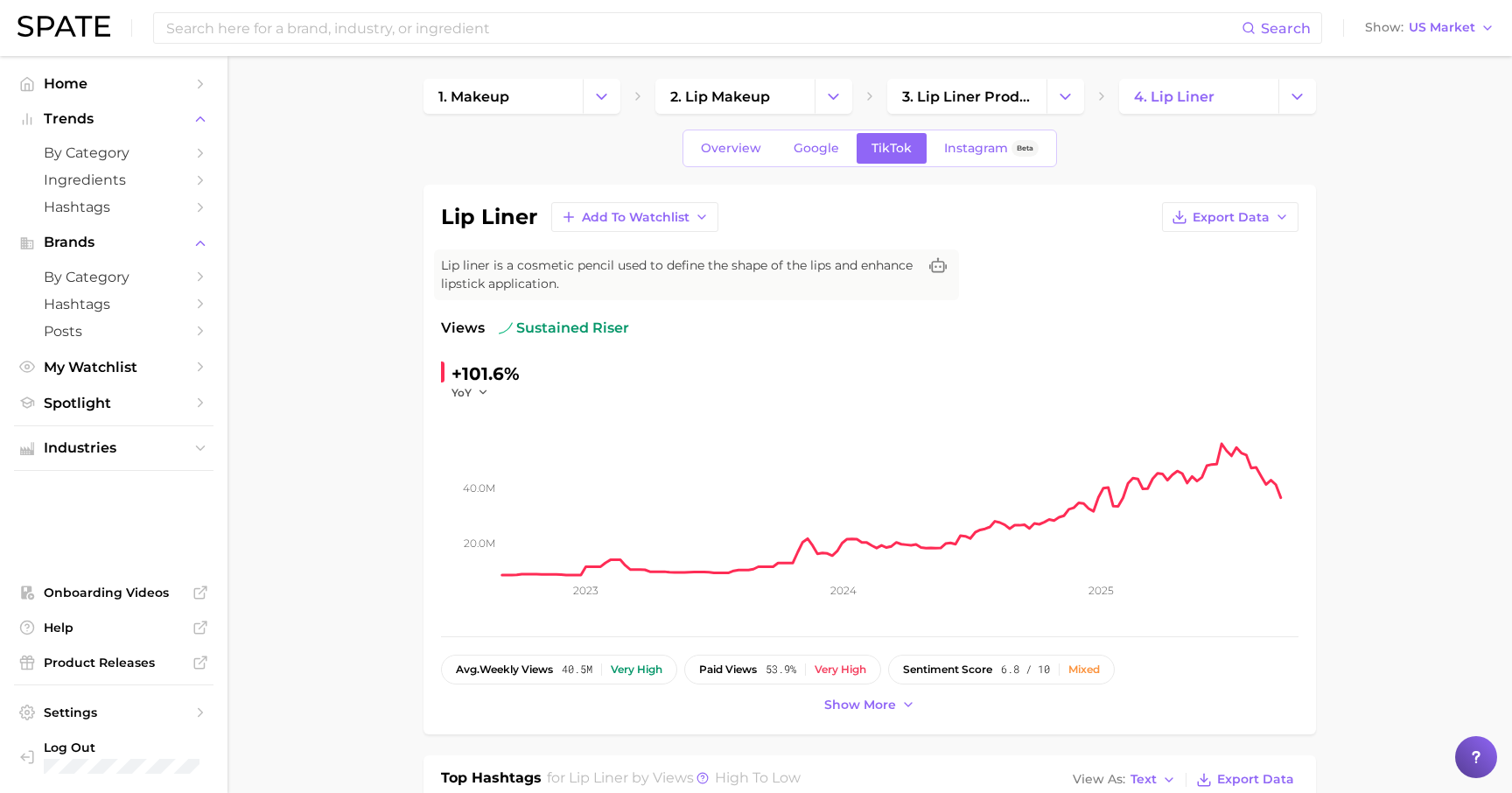
scroll to position [0, 0]
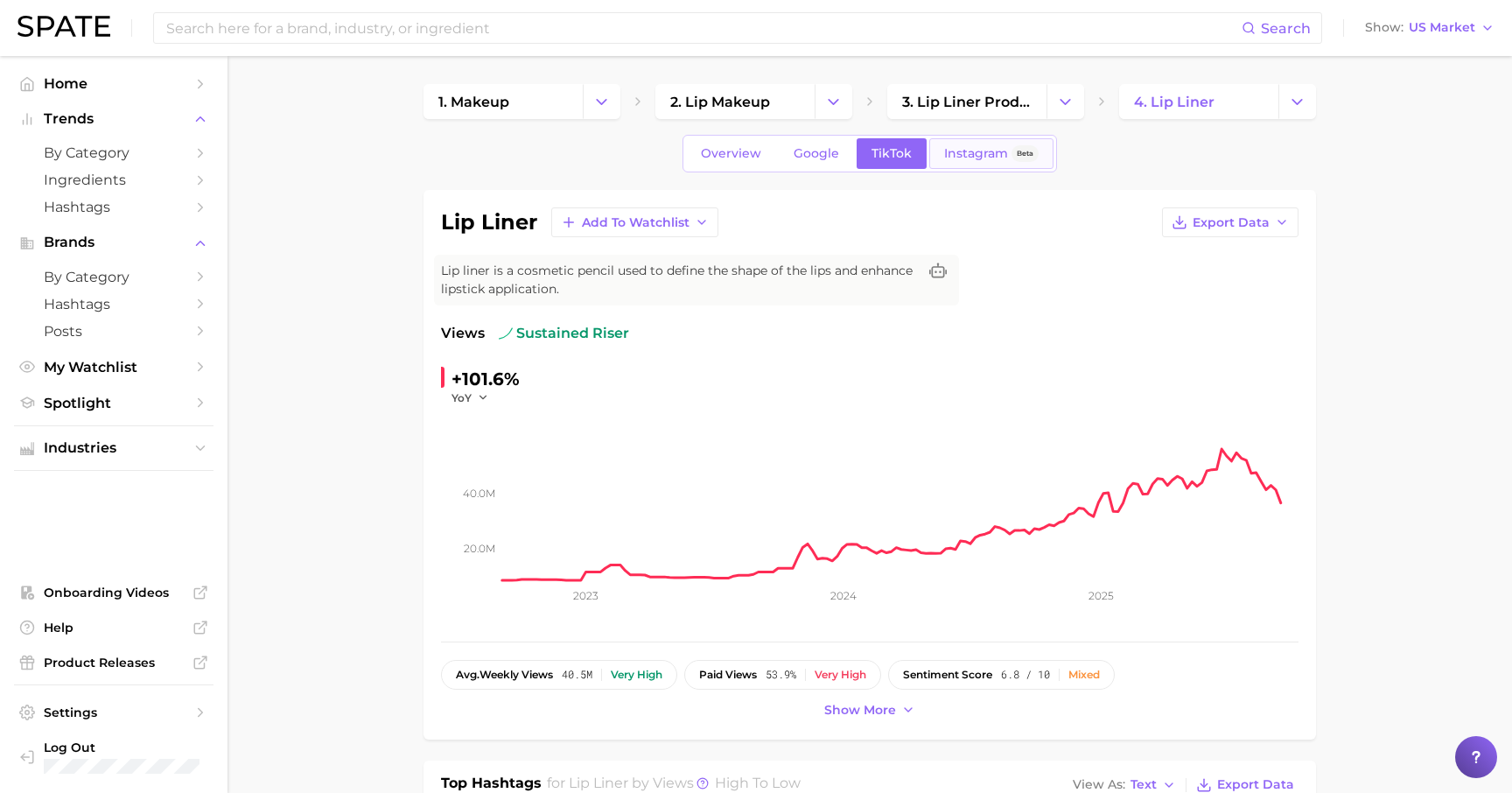
click at [996, 157] on span "Instagram" at bounding box center [975, 154] width 64 height 15
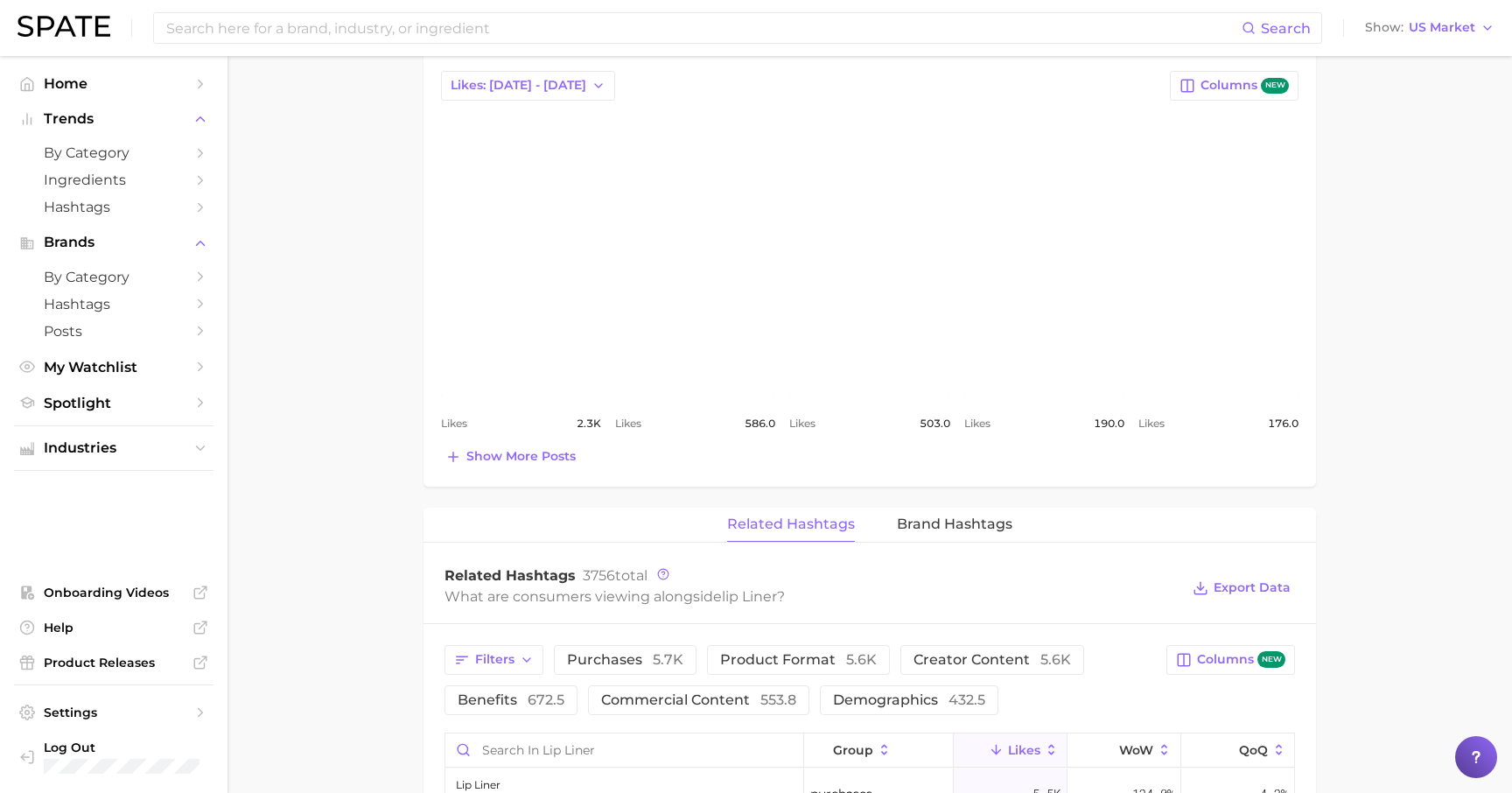
scroll to position [793, 0]
click at [518, 472] on div "Top Posts for lip liner Export Data Likes: Sep 7 - 14 Columns new view post on …" at bounding box center [869, 252] width 892 height 464
click at [519, 461] on span "Show more posts" at bounding box center [521, 455] width 109 height 15
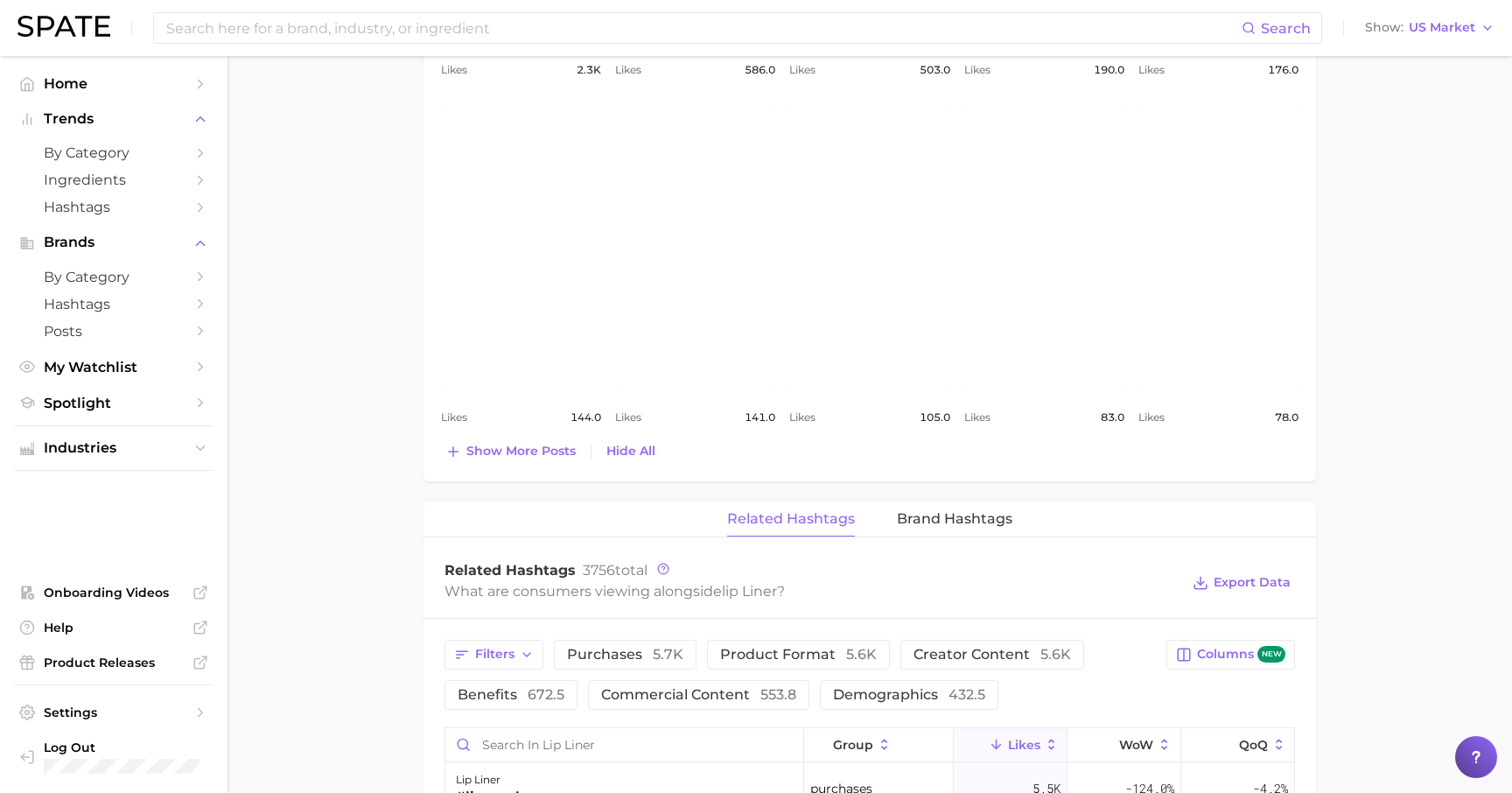
scroll to position [1146, 0]
click at [542, 447] on span "Show more posts" at bounding box center [521, 450] width 109 height 15
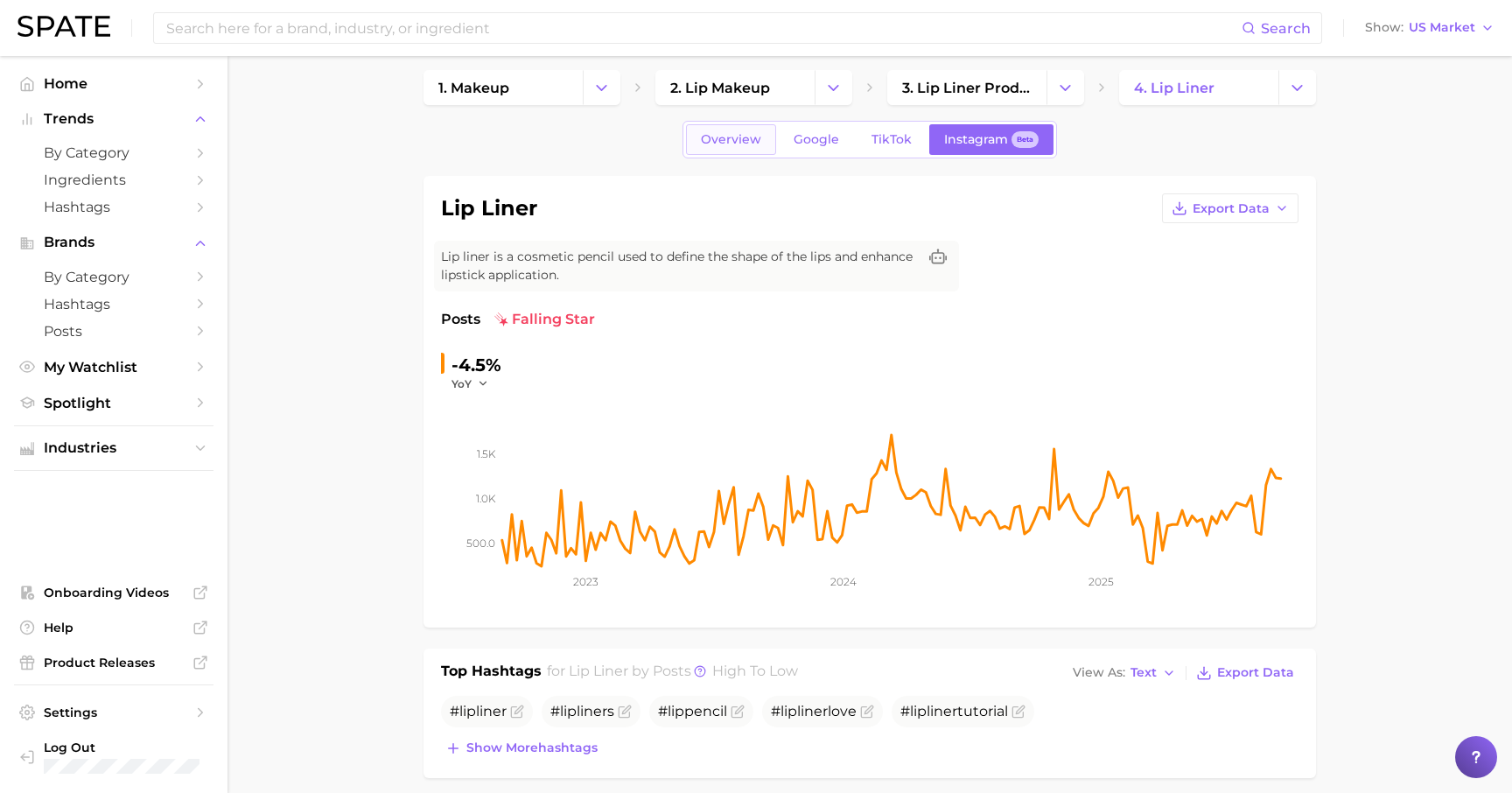
scroll to position [19, 0]
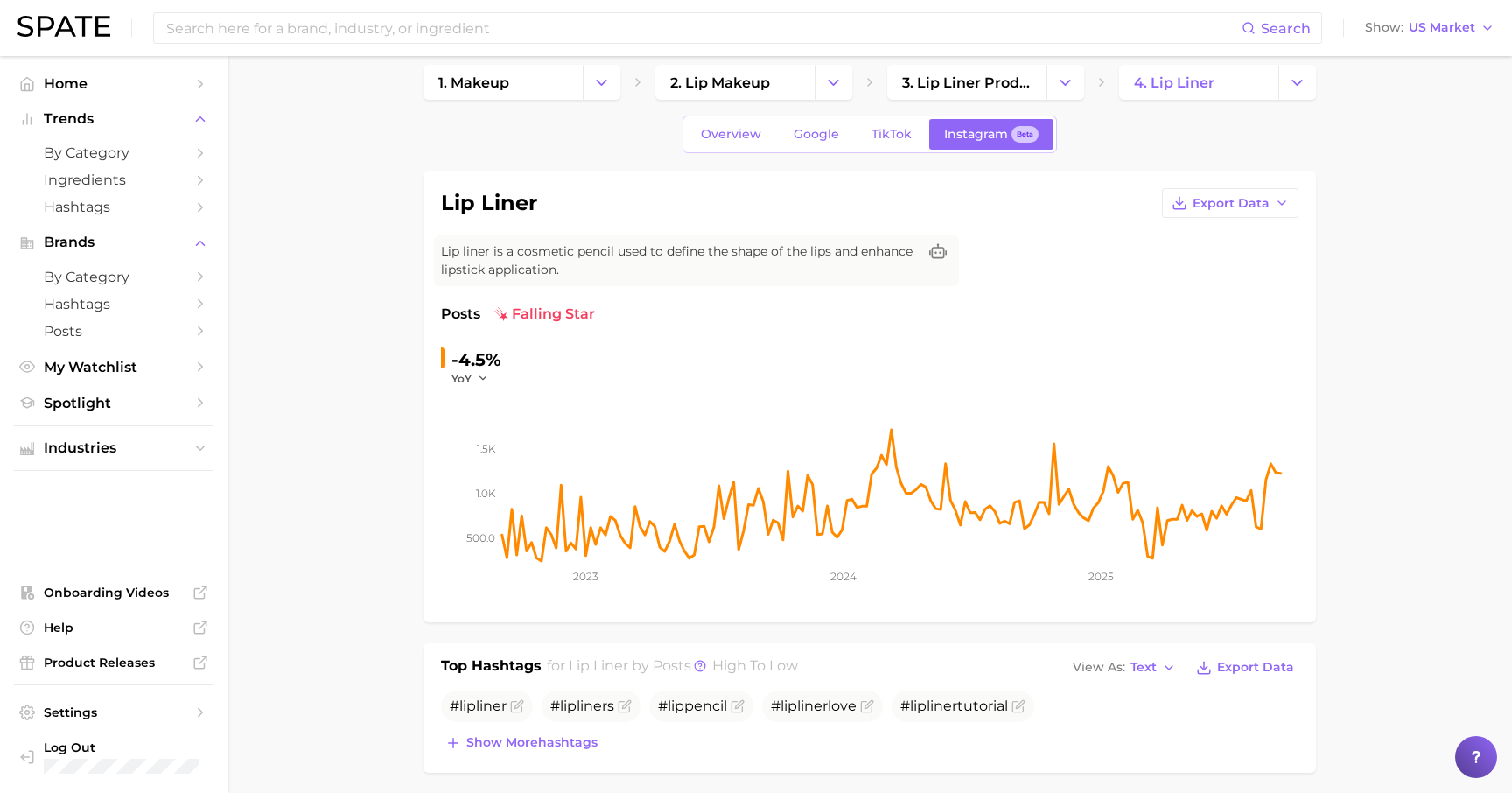
click at [745, 119] on link "Overview" at bounding box center [731, 135] width 90 height 31
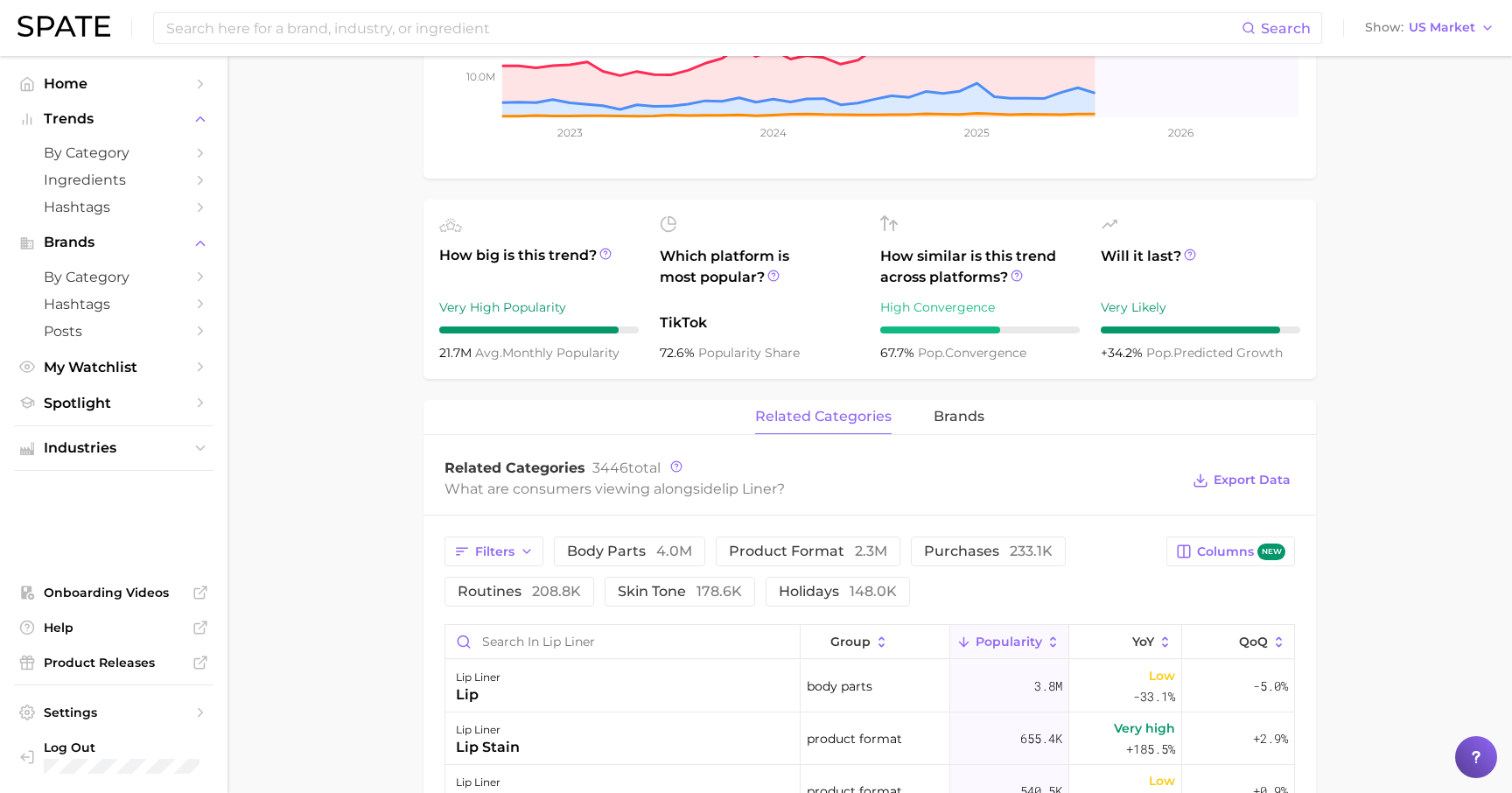
scroll to position [487, 0]
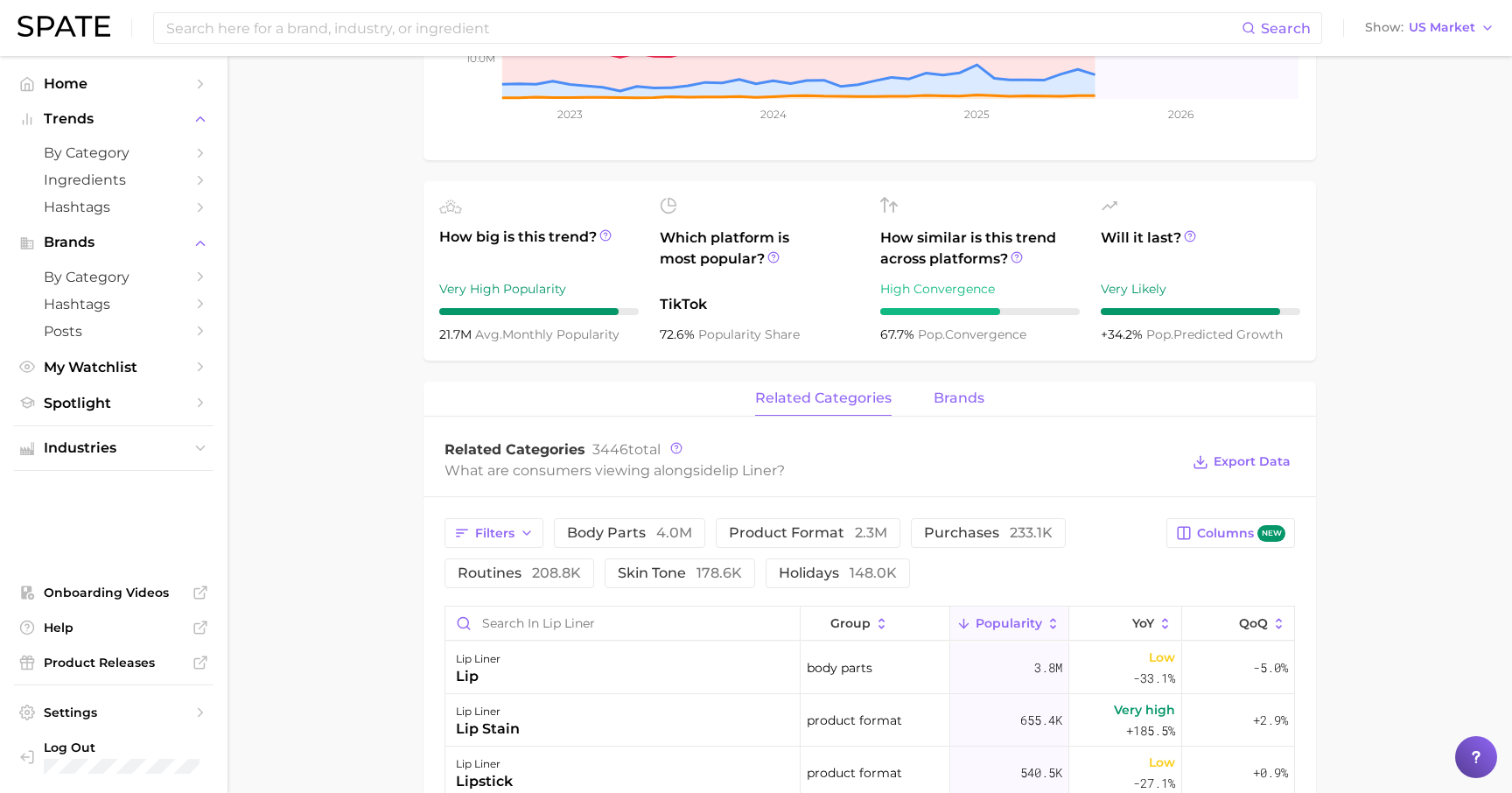
click at [963, 400] on span "brands" at bounding box center [958, 398] width 51 height 15
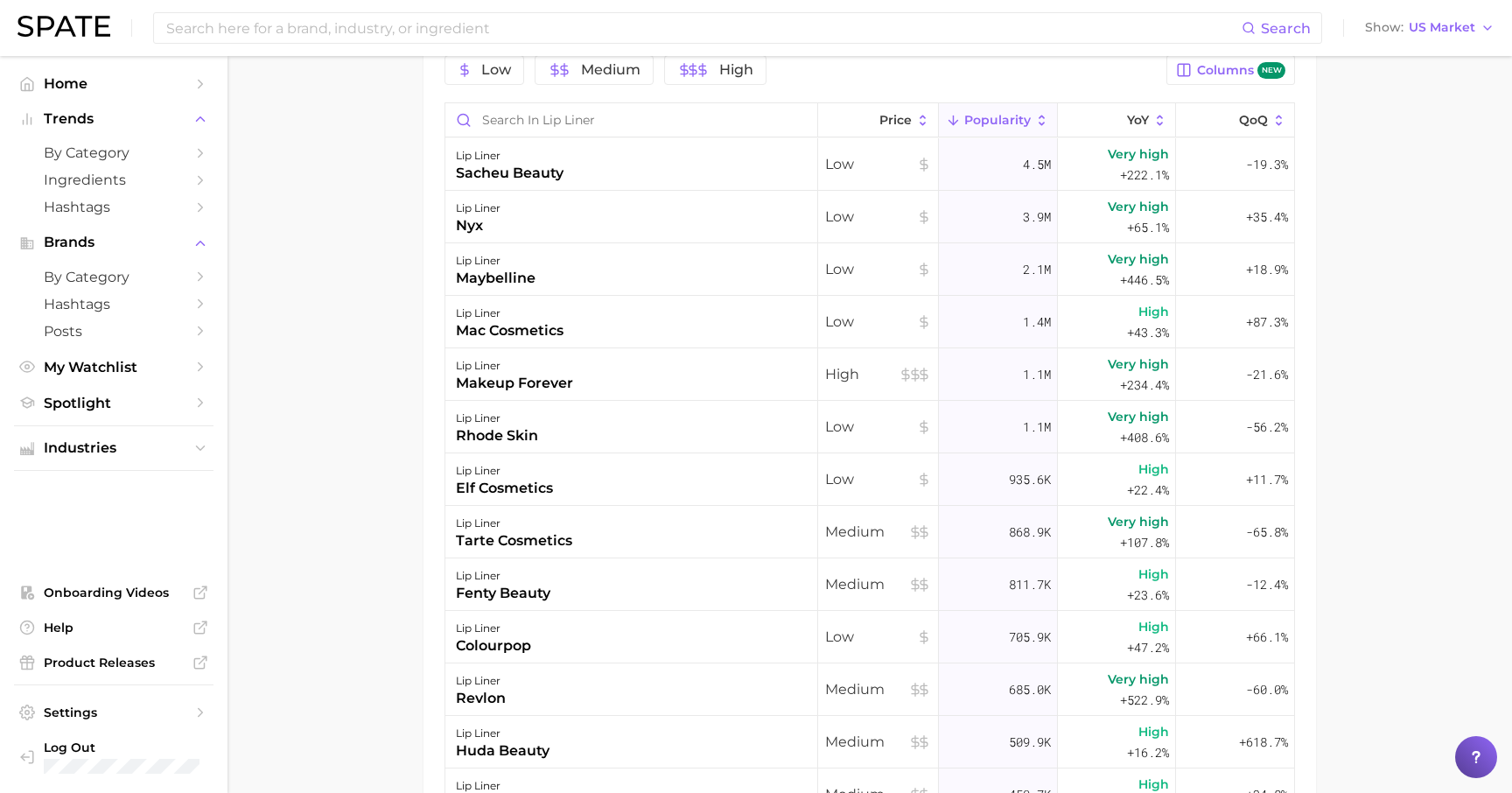
scroll to position [941, 0]
